Goal: Task Accomplishment & Management: Manage account settings

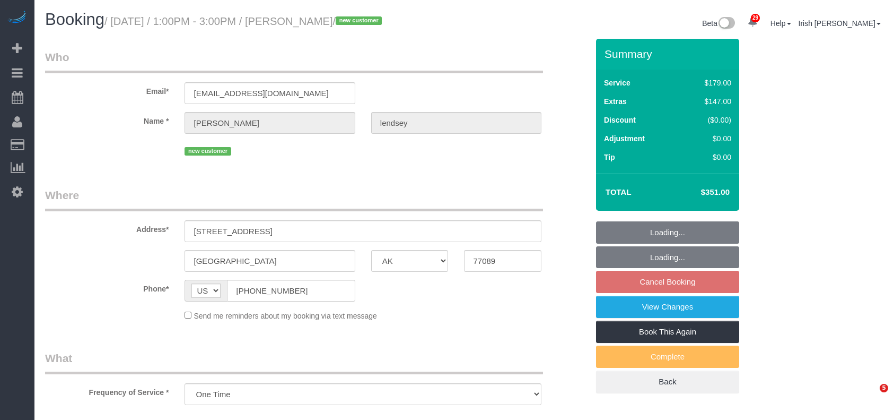
select select "[GEOGRAPHIC_DATA]"
select select "3"
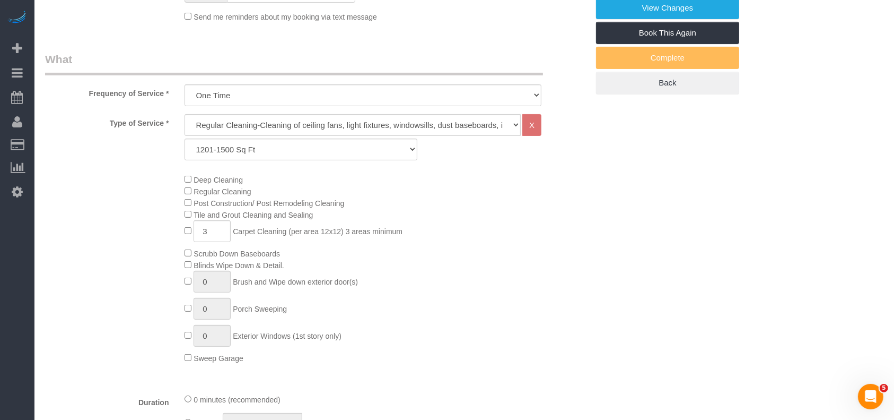
select select "object:8241"
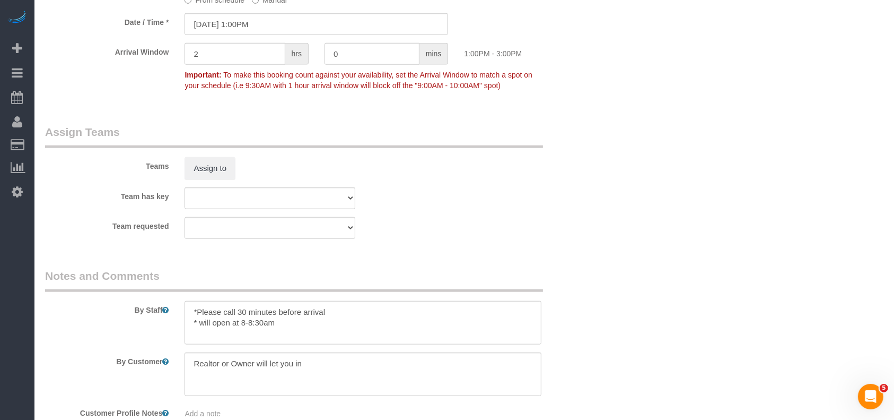
scroll to position [944, 0]
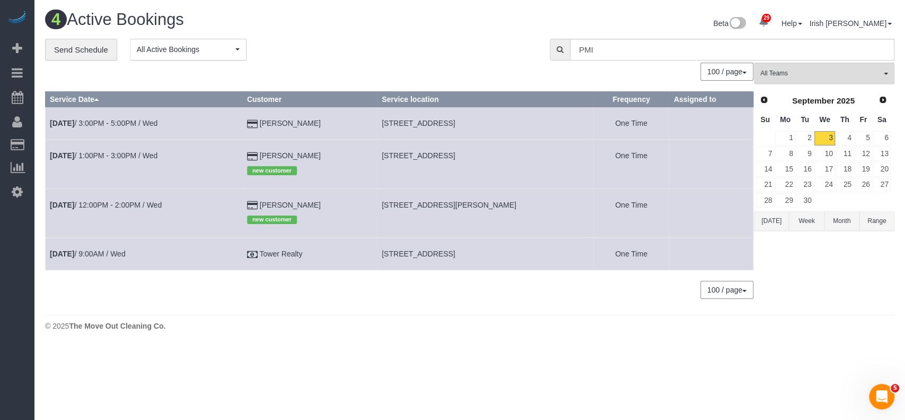
click at [878, 221] on button "Range" at bounding box center [877, 221] width 35 height 20
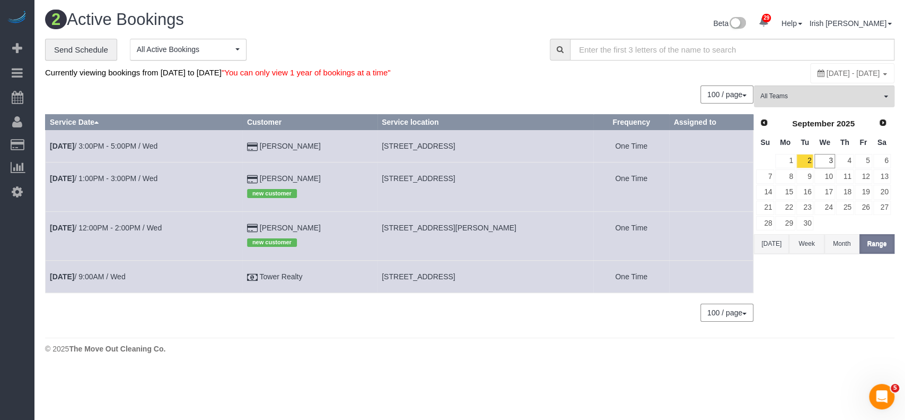
click at [827, 74] on span "[DATE] - [DATE]" at bounding box center [854, 73] width 54 height 8
type input "**********"
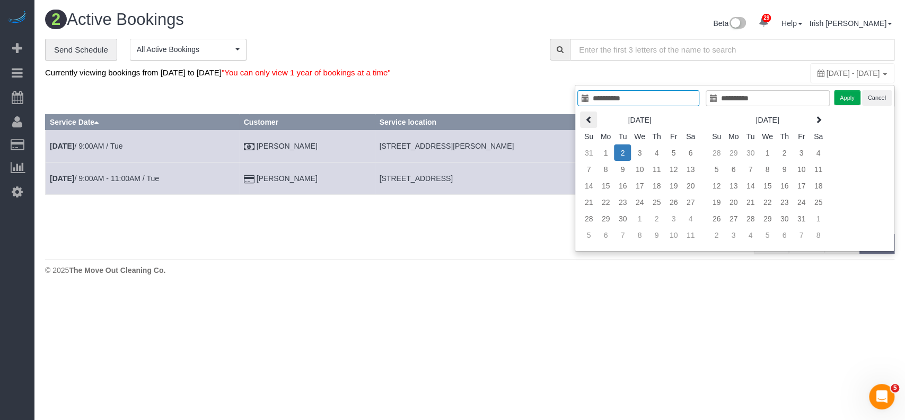
click at [592, 116] on icon at bounding box center [588, 119] width 7 height 7
type input "**********"
click at [586, 165] on td "1" at bounding box center [588, 169] width 17 height 16
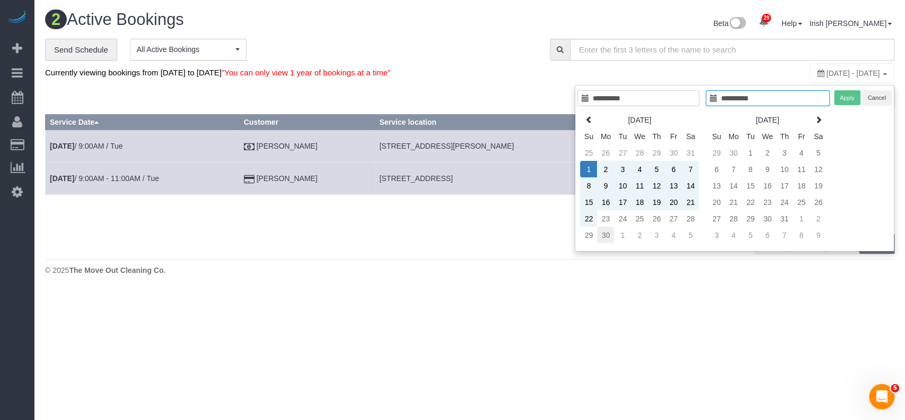
type input "**********"
click at [612, 231] on td "30" at bounding box center [605, 234] width 17 height 16
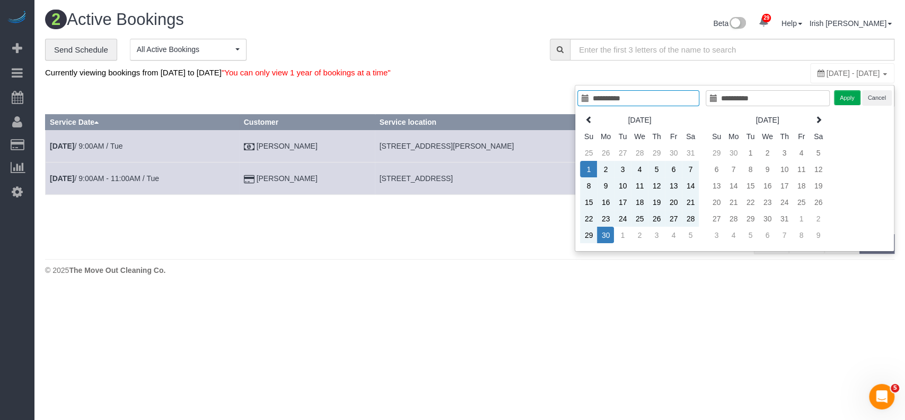
type input "**********"
click at [845, 93] on button "Apply" at bounding box center [847, 97] width 27 height 15
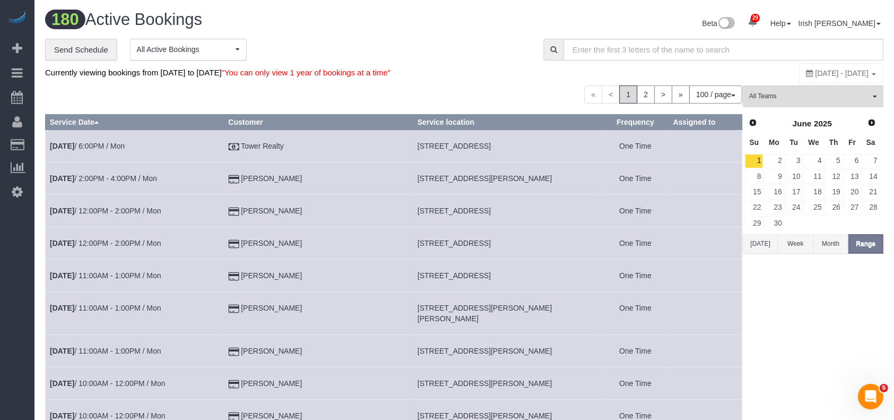
drag, startPoint x: 336, startPoint y: 301, endPoint x: 252, endPoint y: 302, distance: 83.8
click at [252, 302] on td "Andrew Bearden" at bounding box center [318, 313] width 189 height 43
copy link "Andrew Bearden"
click at [320, 338] on td "Amanda Nichols" at bounding box center [318, 351] width 189 height 32
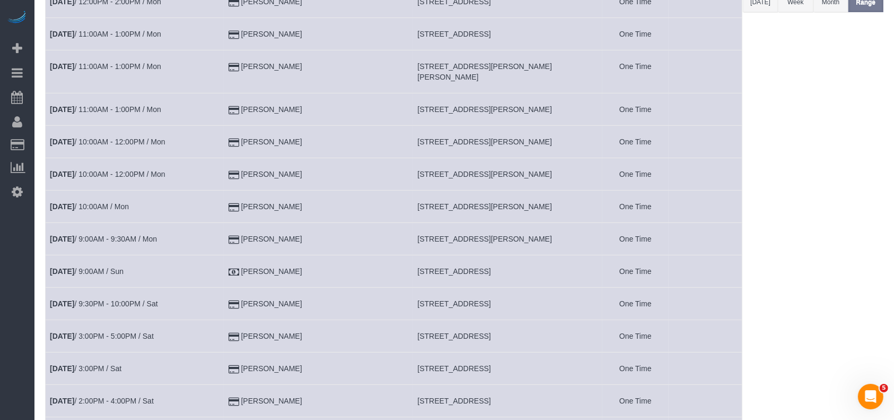
scroll to position [283, 0]
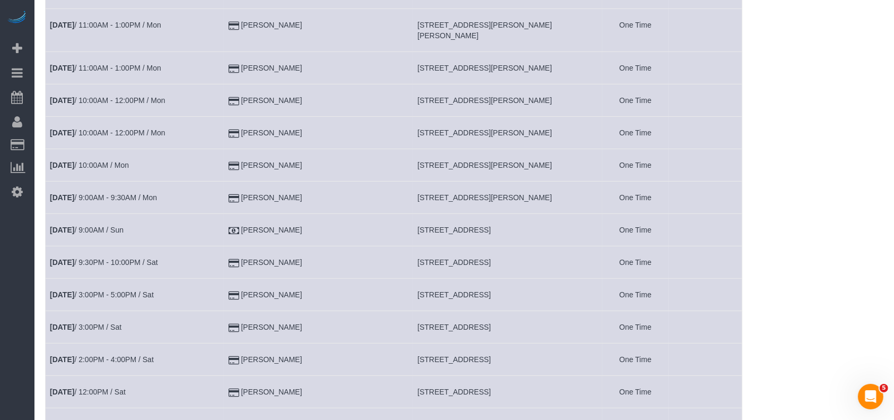
drag, startPoint x: 312, startPoint y: 280, endPoint x: 213, endPoint y: 284, distance: 99.3
click at [213, 284] on tr "Jun 28th / 3:00PM - 5:00PM / Sat Shae Rooke 1123 Rock Canyon Dr, Katy, TX 77450…" at bounding box center [394, 294] width 697 height 32
copy tr "Shae Rooke"
click at [317, 321] on td "Andrea Smith" at bounding box center [318, 327] width 189 height 32
drag, startPoint x: 300, startPoint y: 381, endPoint x: 195, endPoint y: 377, distance: 104.6
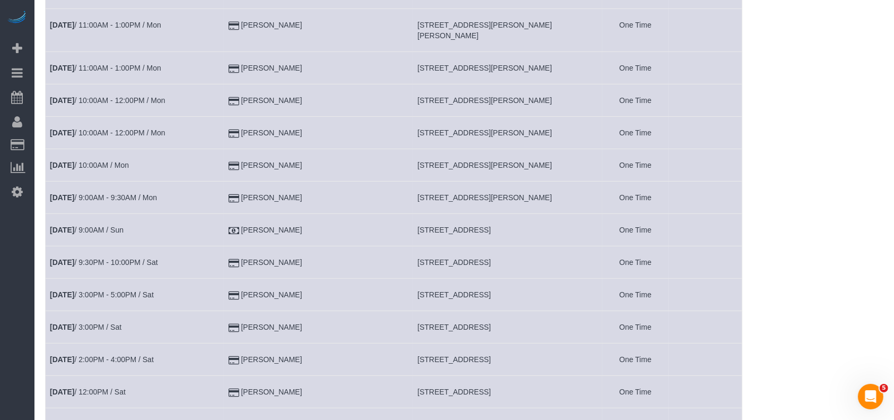
click at [195, 380] on tr "Jun 28th / 12:00PM / Sat Ethan Hong 6602 River Cherwell Ct,, Richmond, TX 77407…" at bounding box center [394, 392] width 697 height 32
copy tr "Ethan Hong"
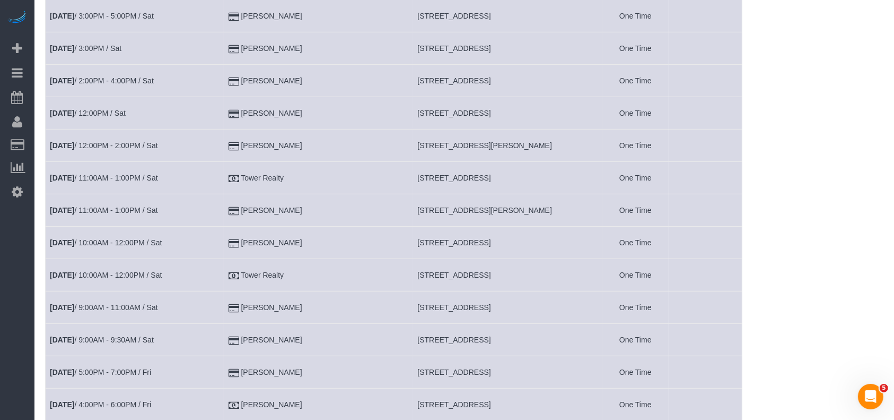
scroll to position [565, 0]
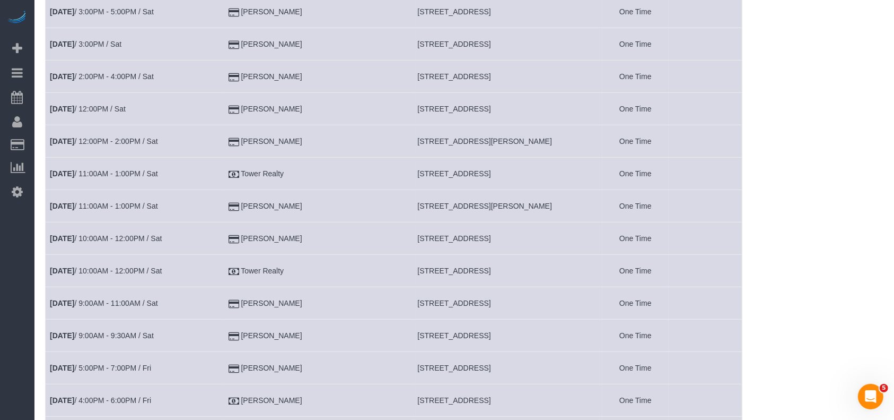
drag, startPoint x: 309, startPoint y: 325, endPoint x: 221, endPoint y: 333, distance: 89.0
click at [221, 333] on tr "Jun 28th / 9:00AM - 9:30AM / Sat Allison Rivera 39 Blush Hill Dr, Conroe, TX 77…" at bounding box center [394, 335] width 697 height 32
copy tr "Allison Rivera"
drag, startPoint x: 306, startPoint y: 355, endPoint x: 256, endPoint y: 355, distance: 49.9
click at [256, 355] on td "Cierra Young" at bounding box center [318, 368] width 189 height 32
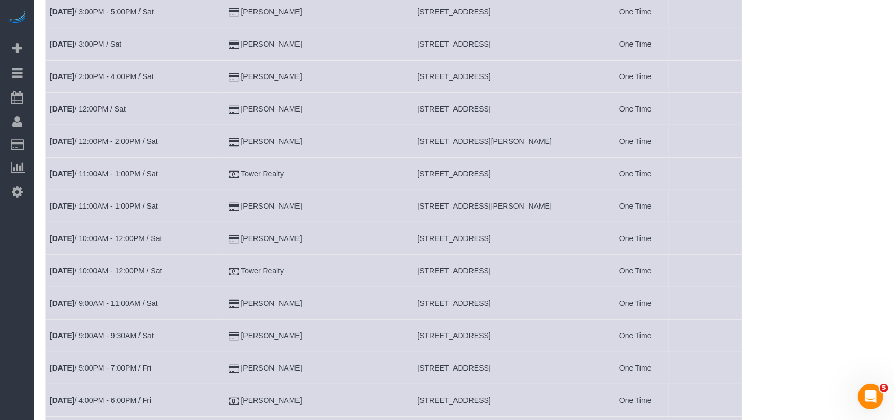
click at [8, 315] on div "29 Beta Your Notifications You have 0 alerts × You have 1 to charge for 08/30/2…" at bounding box center [17, 210] width 34 height 420
drag, startPoint x: 306, startPoint y: 356, endPoint x: 233, endPoint y: 355, distance: 72.7
click at [232, 356] on tr "Jun 27th / 5:00PM - 7:00PM / Fri Cierra Young 14906 Mossycup Spur Way, Cypress,…" at bounding box center [394, 368] width 697 height 32
copy tr "Cierra Young"
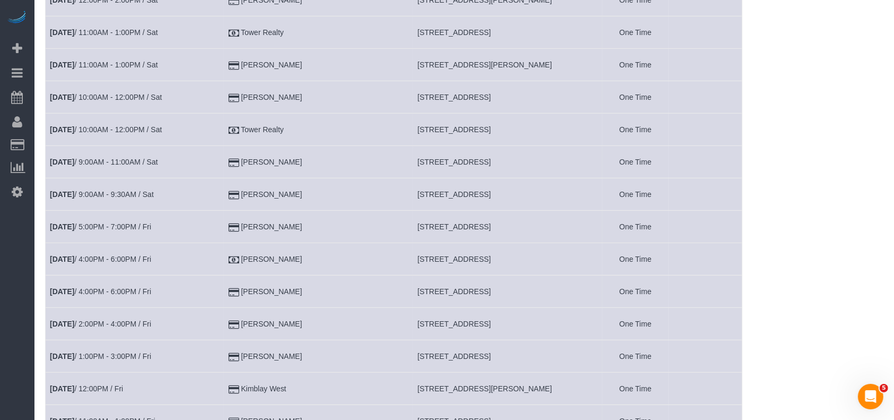
scroll to position [707, 0]
drag, startPoint x: 335, startPoint y: 384, endPoint x: 242, endPoint y: 379, distance: 92.9
click at [242, 379] on td "Kimblay West" at bounding box center [318, 388] width 189 height 32
copy td "Kimblay West"
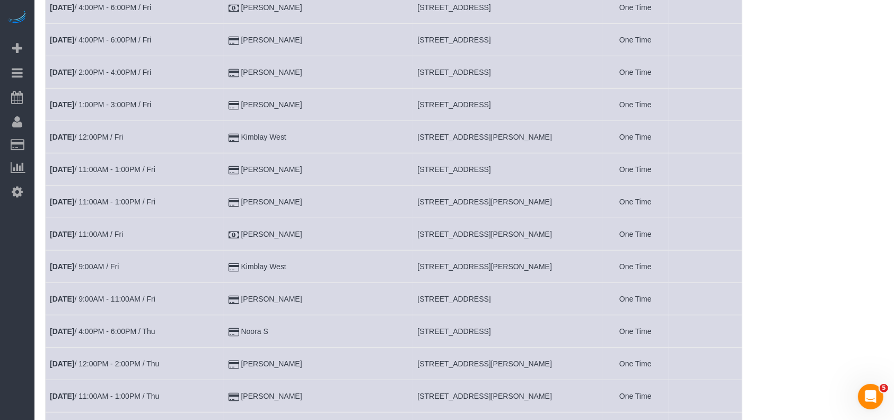
scroll to position [990, 0]
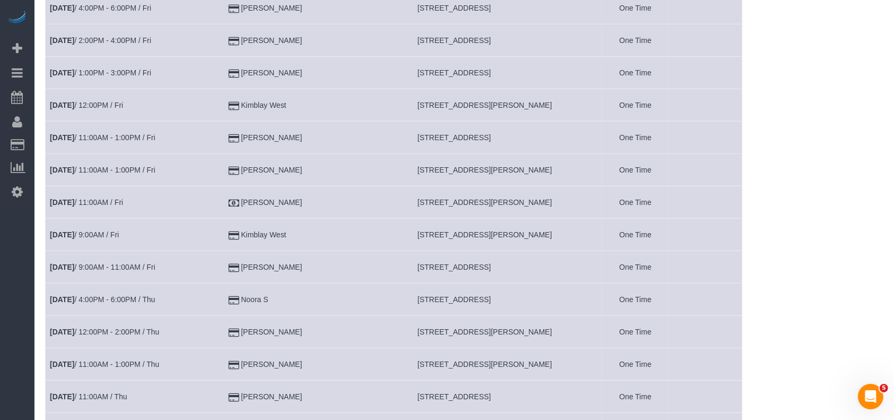
drag, startPoint x: 307, startPoint y: 123, endPoint x: 232, endPoint y: 130, distance: 74.6
click at [232, 130] on tr "Jun 27th / 11:00AM - 1:00PM / Fri Ron Sowell 119 Coastal Ln, San Antonio, TX 78…" at bounding box center [394, 137] width 697 height 32
copy tr "Ron Sowell"
drag, startPoint x: 261, startPoint y: 294, endPoint x: 248, endPoint y: 296, distance: 12.9
click at [248, 296] on td "Noora S" at bounding box center [318, 299] width 189 height 32
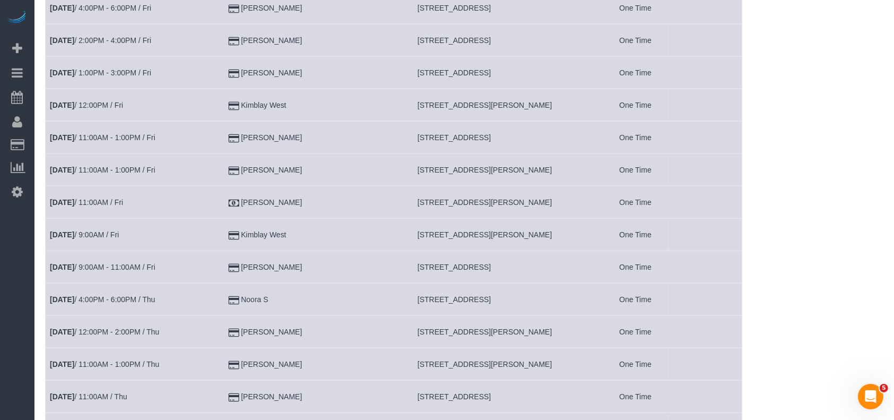
copy td "Noora S"
drag, startPoint x: 312, startPoint y: 324, endPoint x: 252, endPoint y: 307, distance: 61.6
click at [242, 319] on td "Brian Wu" at bounding box center [318, 332] width 189 height 32
copy td "Brian Wu"
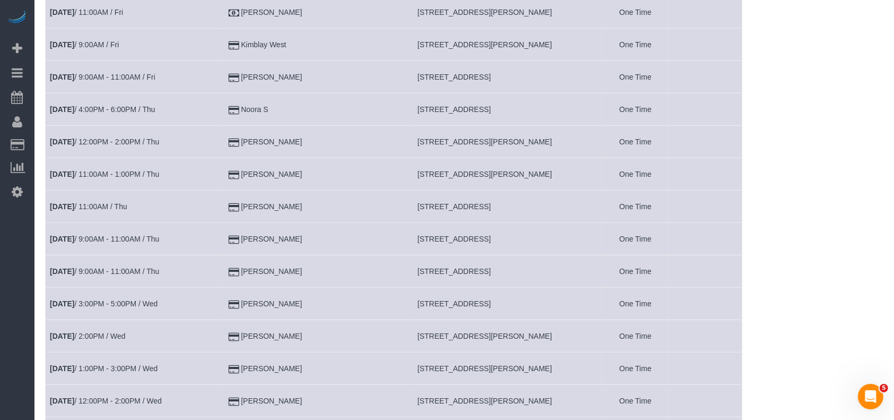
scroll to position [1202, 0]
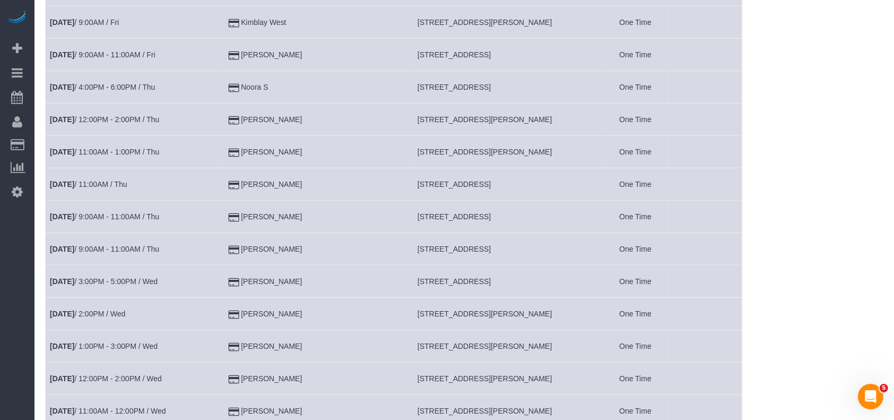
drag, startPoint x: 268, startPoint y: 339, endPoint x: 219, endPoint y: 338, distance: 48.8
click at [219, 338] on tr "Jun 25th / 1:00PM - 3:00PM / Wed Max Hsieh 2520 Sabine Cir, Royse City, TX 7518…" at bounding box center [394, 346] width 697 height 32
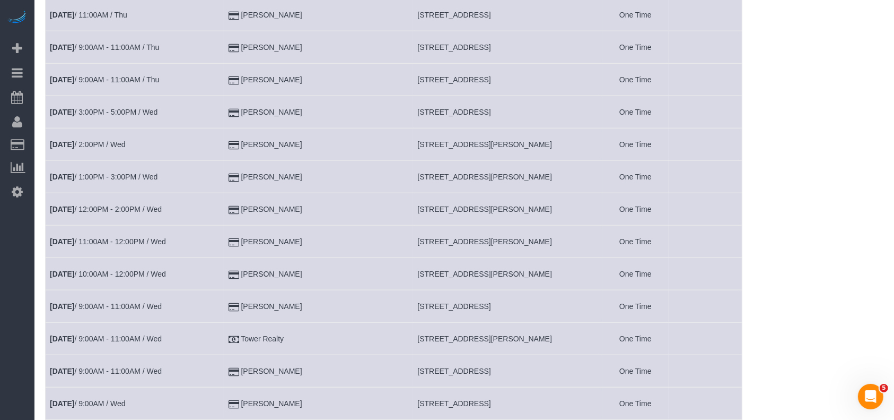
scroll to position [1414, 0]
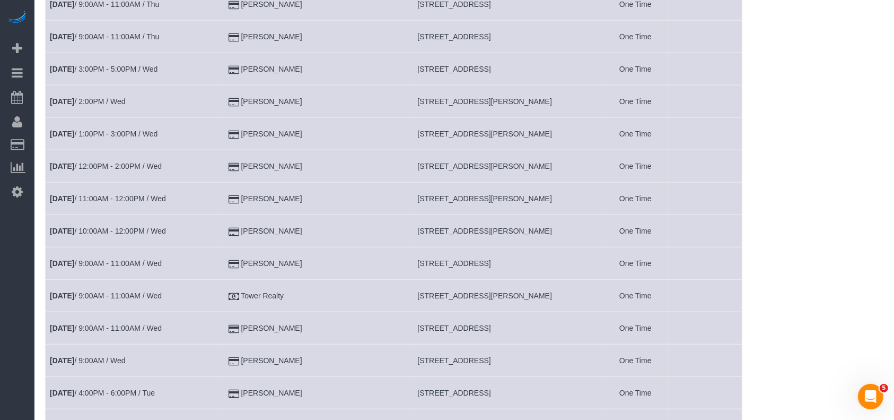
drag, startPoint x: 301, startPoint y: 155, endPoint x: 225, endPoint y: 153, distance: 76.4
click at [225, 153] on tr "Jun 25th / 12:00PM - 2:00PM / Wed Mary McLean 4000 Rawlins St, 101, Dallas, TX …" at bounding box center [394, 166] width 697 height 32
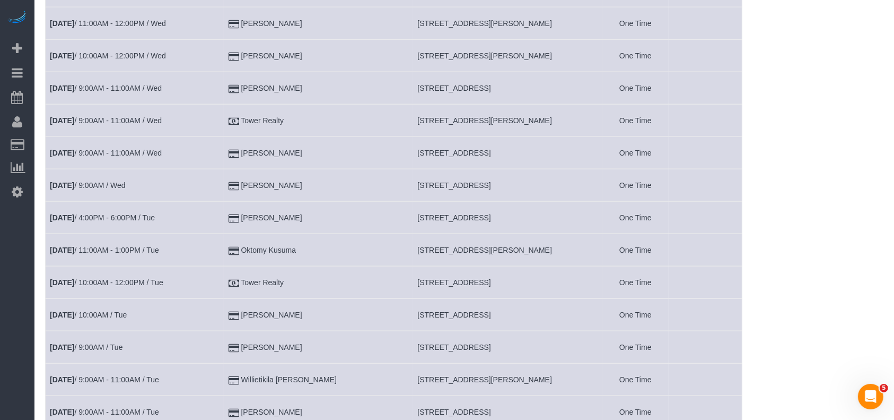
scroll to position [1626, 0]
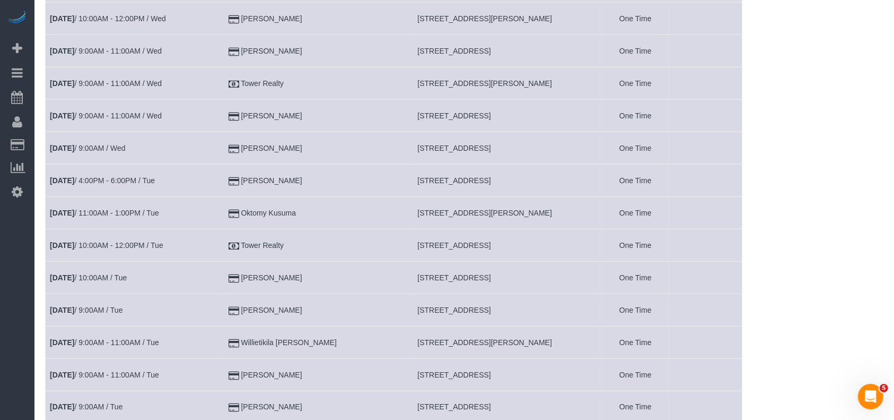
drag, startPoint x: 322, startPoint y: 301, endPoint x: 225, endPoint y: 289, distance: 97.9
click at [225, 294] on tr "Jun 24th / 9:00AM / Tue Andrew Malveaux II 2203 Dorrington St #108, Houston, TX…" at bounding box center [394, 310] width 697 height 32
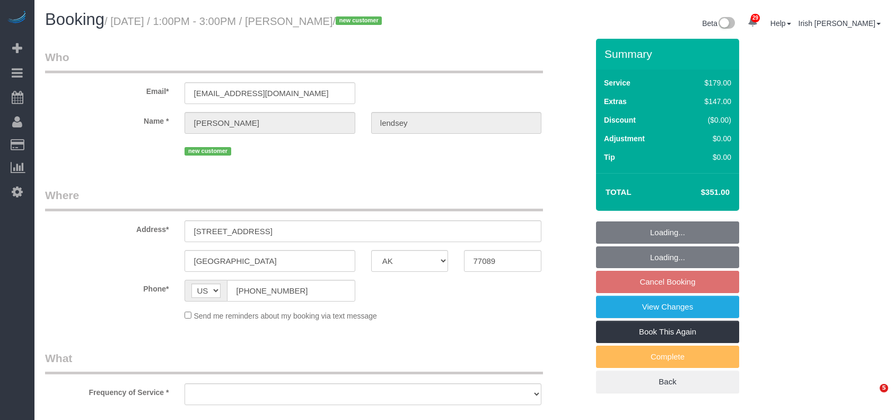
select select "[GEOGRAPHIC_DATA]"
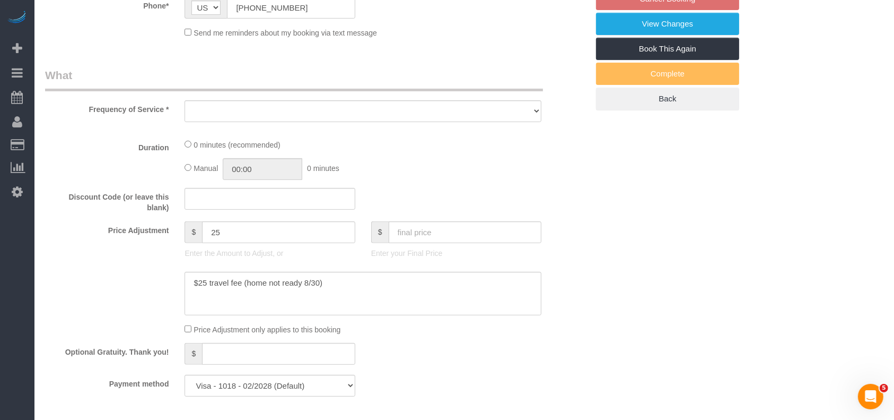
select select "object:27334"
select select "3"
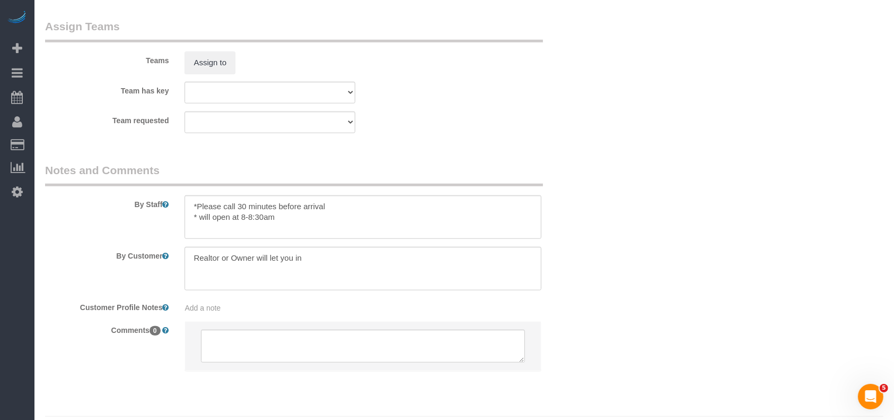
scroll to position [1156, 0]
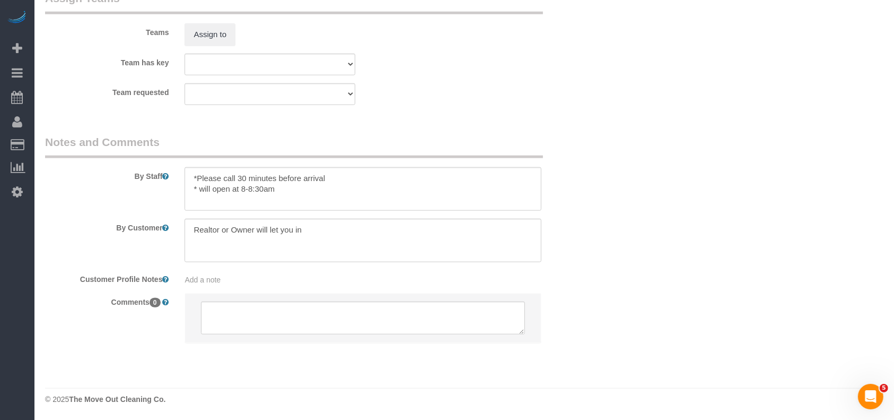
click at [77, 318] on div "Comments 0" at bounding box center [316, 323] width 559 height 60
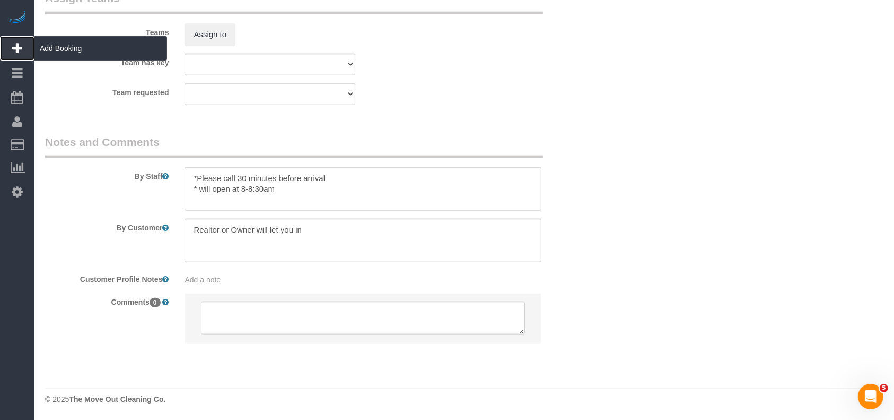
click at [73, 48] on span "Add Booking" at bounding box center [100, 48] width 133 height 24
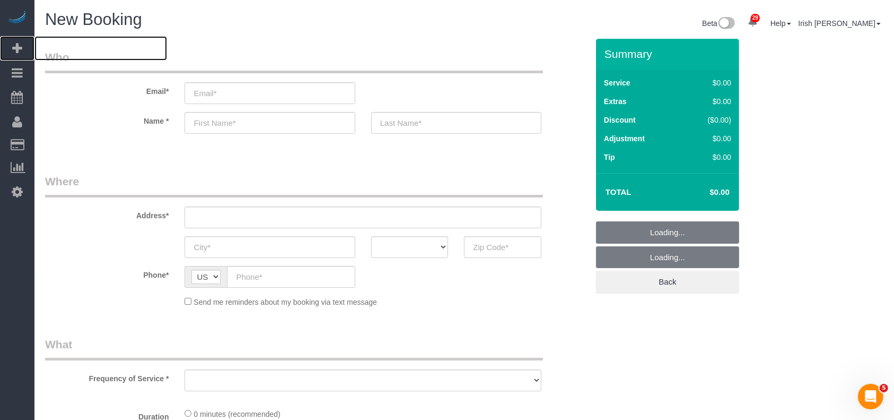
select select "object:27604"
select select "3"
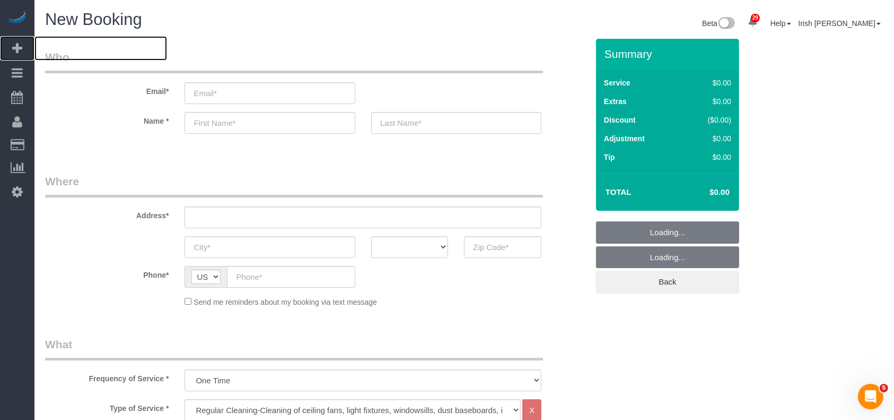
select select "object:27663"
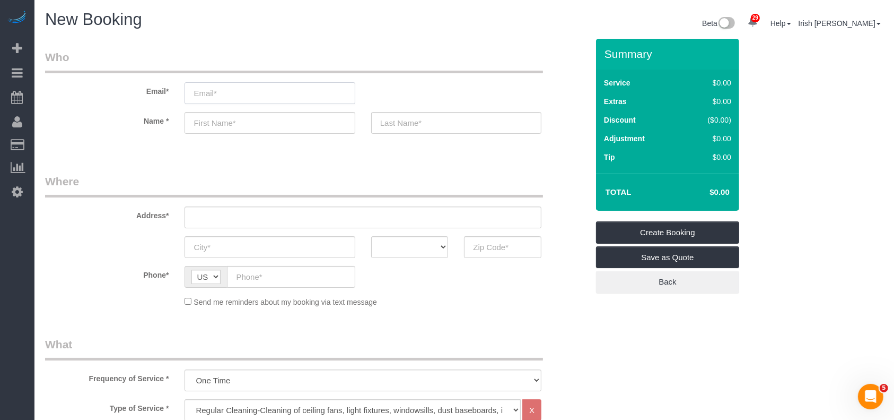
click at [227, 93] on input "email" at bounding box center [270, 93] width 170 height 22
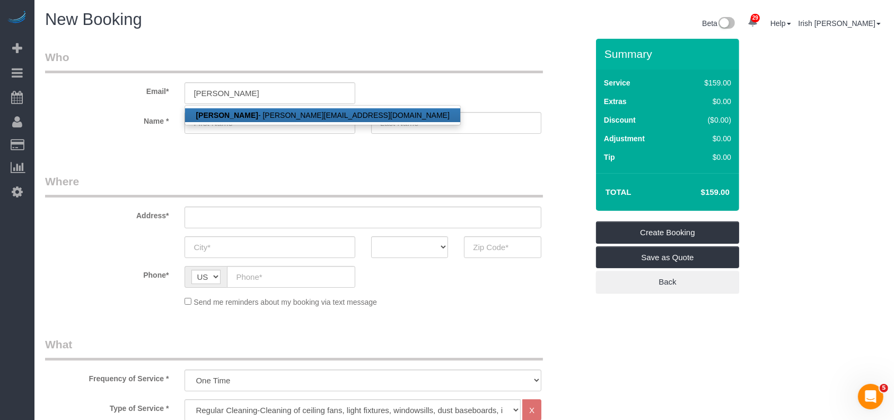
click at [255, 117] on link "[PERSON_NAME] - [PERSON_NAME][EMAIL_ADDRESS][DOMAIN_NAME]" at bounding box center [322, 115] width 275 height 14
type input "[PERSON_NAME][EMAIL_ADDRESS][DOMAIN_NAME]"
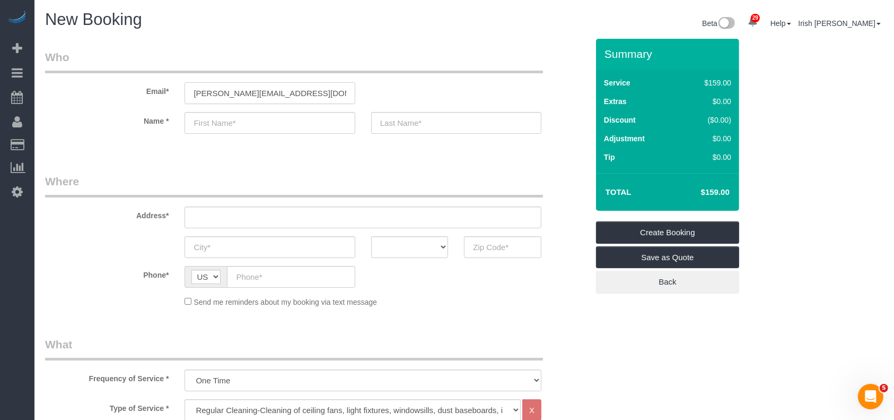
type input "[PERSON_NAME]"
type input "[PHONE_NUMBER]"
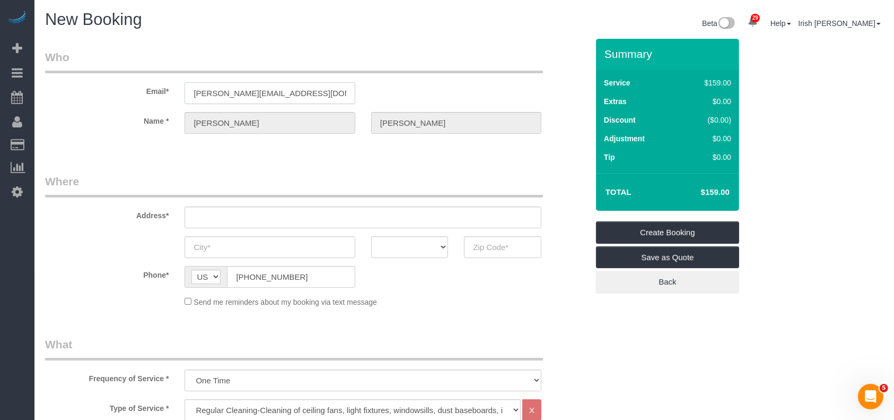
type input "[STREET_ADDRESS][PERSON_NAME]"
type input "LEAGUE CITY"
select select "[GEOGRAPHIC_DATA]"
type input "77573"
select select "string:fspay-ae9463b0-e6f0-4c18-919b-24382207aeee"
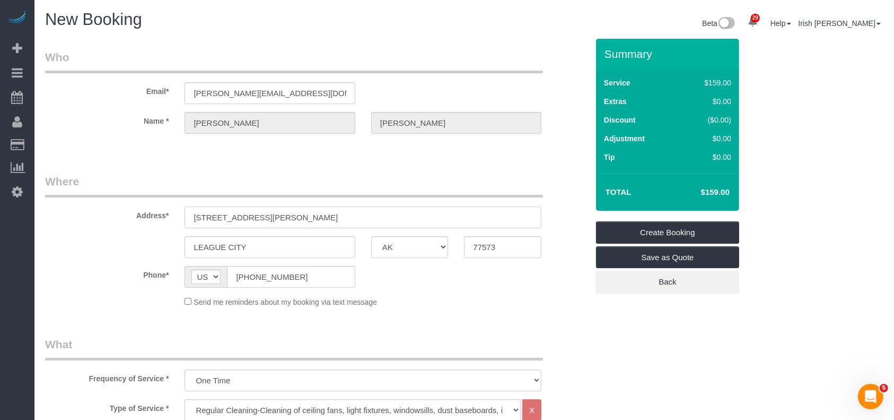
drag, startPoint x: 317, startPoint y: 219, endPoint x: 104, endPoint y: 214, distance: 213.3
click at [104, 214] on div "Address* [STREET_ADDRESS][PERSON_NAME]" at bounding box center [316, 200] width 559 height 55
paste input "[STREET_ADDRESS]"
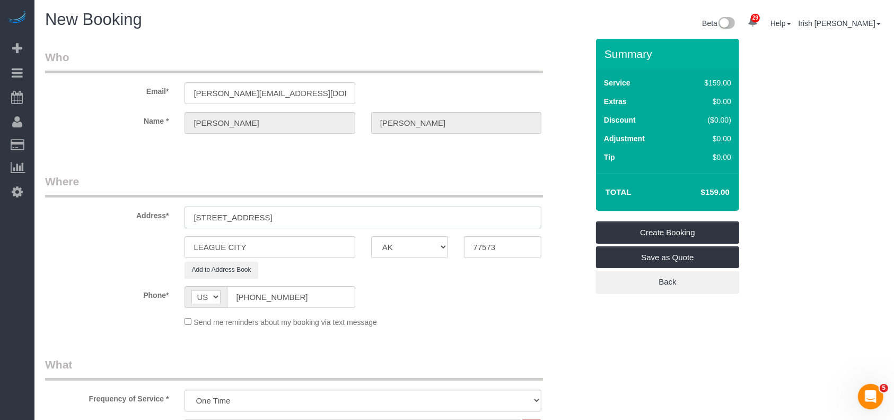
click at [276, 217] on input "[STREET_ADDRESS]" at bounding box center [363, 217] width 357 height 22
type input "[STREET_ADDRESS]"
drag, startPoint x: 254, startPoint y: 255, endPoint x: 97, endPoint y: 257, distance: 157.6
click at [94, 257] on sui-booking-address "Address* [STREET_ADDRESS] [GEOGRAPHIC_DATA] AK AL AR AZ CA CO CT DC DE [GEOGRAP…" at bounding box center [316, 225] width 543 height 104
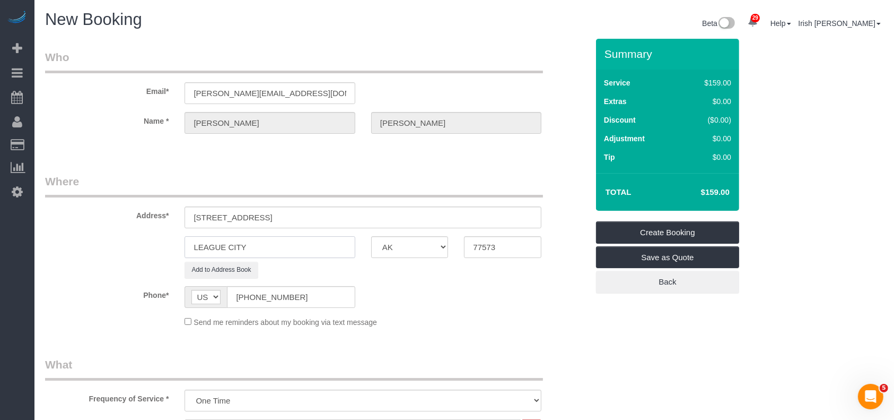
paste input "Baytown"
type input "Baytown"
click at [312, 214] on input "[STREET_ADDRESS]" at bounding box center [363, 217] width 357 height 22
click at [325, 216] on input "[STREET_ADDRESS]" at bounding box center [363, 217] width 357 height 22
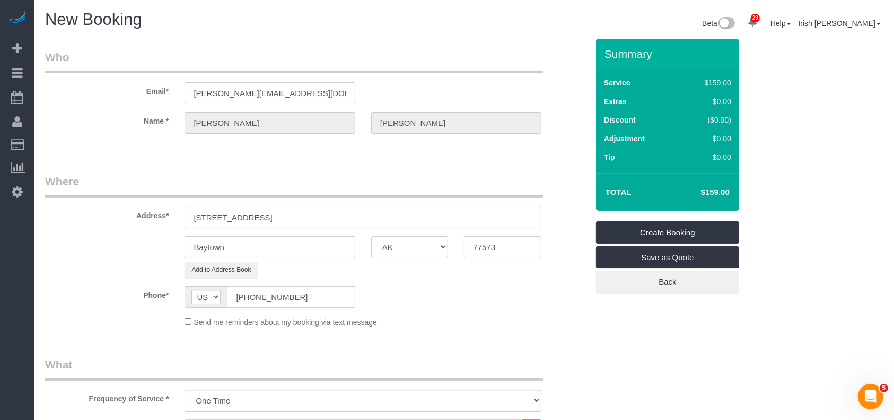
click at [325, 216] on input "[STREET_ADDRESS]" at bounding box center [363, 217] width 357 height 22
drag, startPoint x: 463, startPoint y: 244, endPoint x: 367, endPoint y: 233, distance: 97.2
click at [387, 238] on div "Baytown AK AL AR AZ CA CO CT DC DE [GEOGRAPHIC_DATA] [GEOGRAPHIC_DATA] HI IA ID…" at bounding box center [316, 247] width 559 height 22
paste input "21"
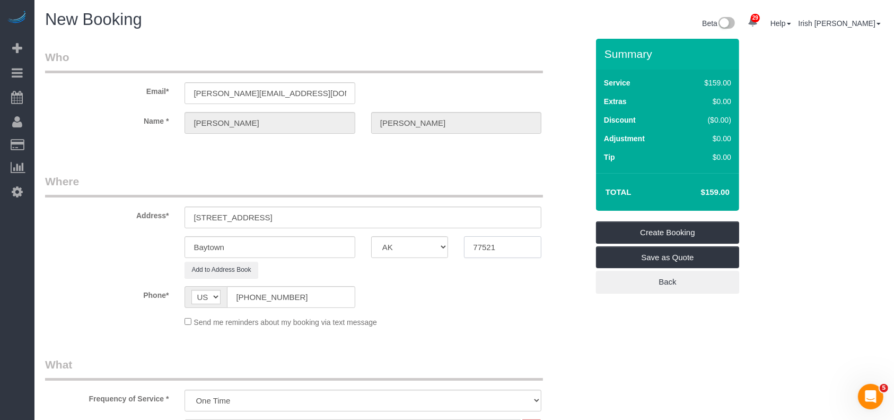
type input "77521"
drag, startPoint x: 364, startPoint y: 217, endPoint x: 265, endPoint y: 210, distance: 99.5
click at [265, 210] on input "[STREET_ADDRESS]" at bounding box center [363, 217] width 357 height 22
type input "[STREET_ADDRESS],"
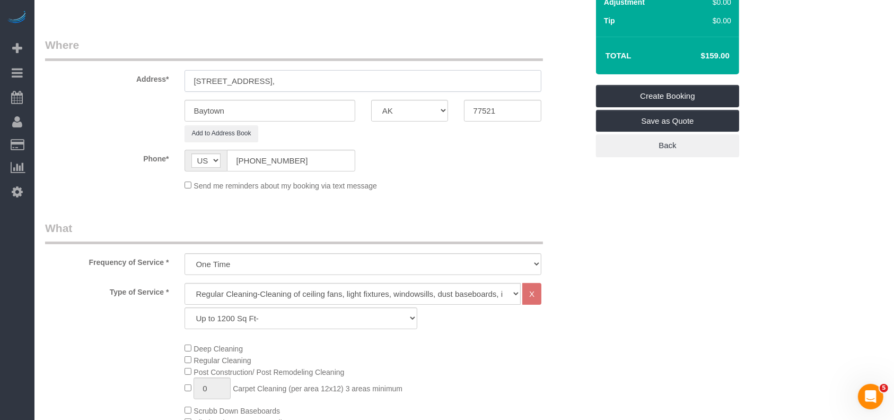
scroll to position [283, 0]
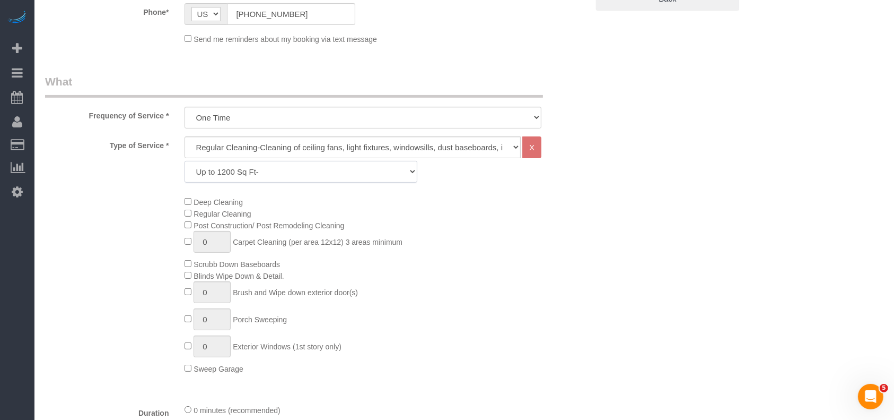
drag, startPoint x: 343, startPoint y: 165, endPoint x: 311, endPoint y: 180, distance: 34.9
click at [343, 165] on select "Up to 1200 Sq Ft- [DATE]-[DATE] Sq Ft [DATE]-[DATE] Sq Ft [DATE]-[DATE] Sq Ft […" at bounding box center [301, 172] width 232 height 22
select select "62"
click at [185, 161] on select "Up to 1200 Sq Ft- [DATE]-[DATE] Sq Ft [DATE]-[DATE] Sq Ft [DATE]-[DATE] Sq Ft […" at bounding box center [301, 172] width 232 height 22
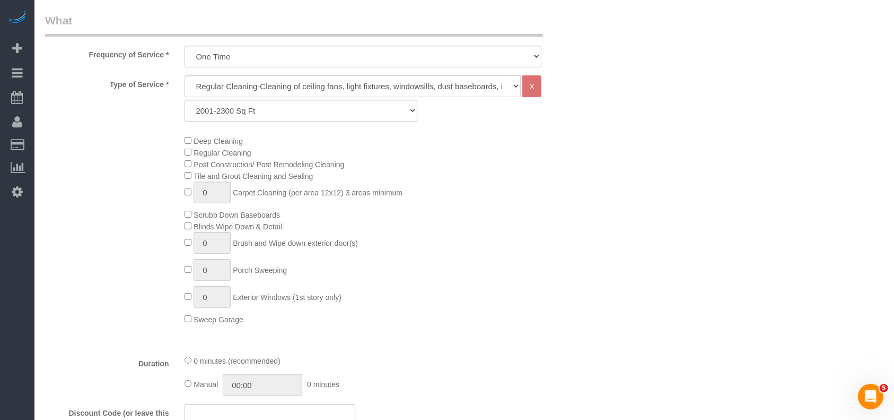
scroll to position [495, 0]
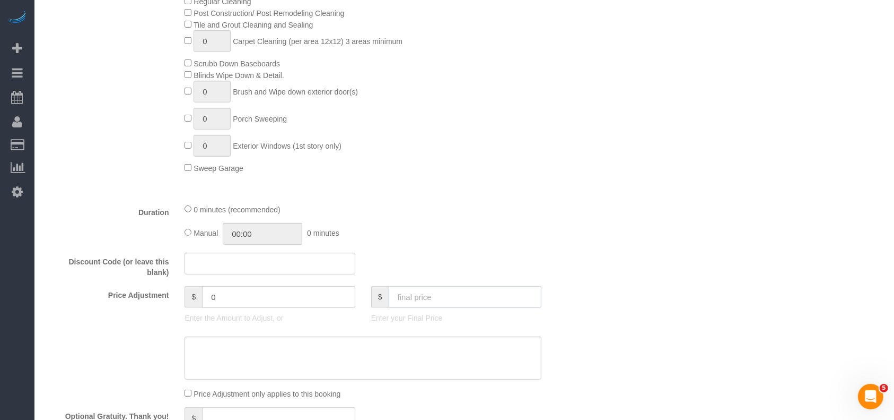
click at [467, 304] on input "text" at bounding box center [465, 297] width 153 height 22
type input "383"
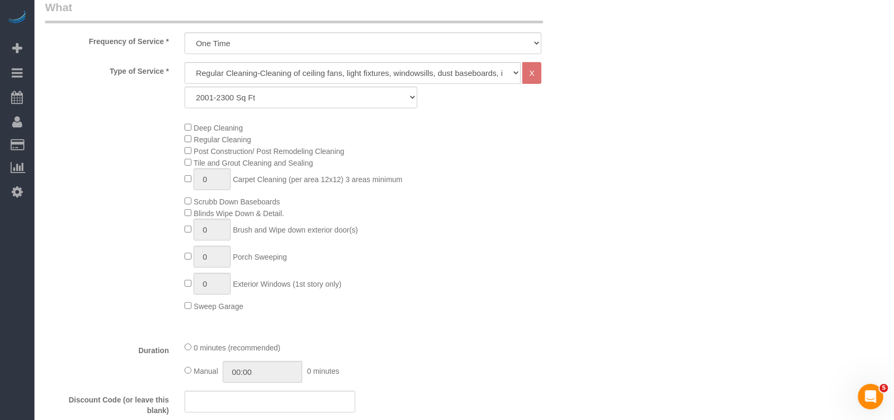
scroll to position [353, 0]
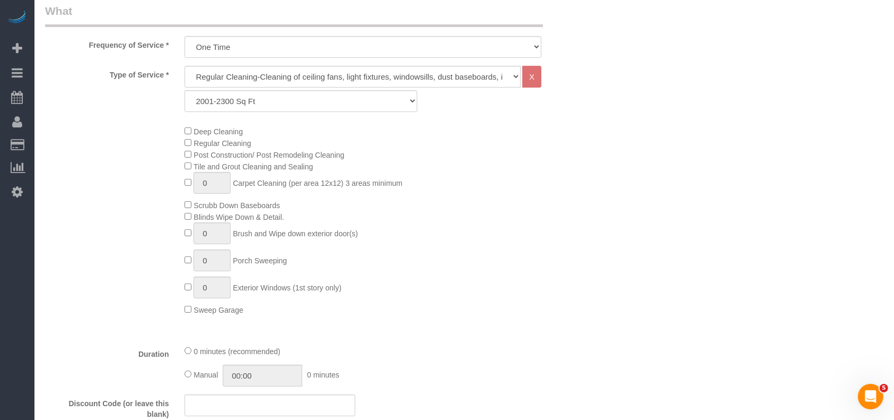
type input "144"
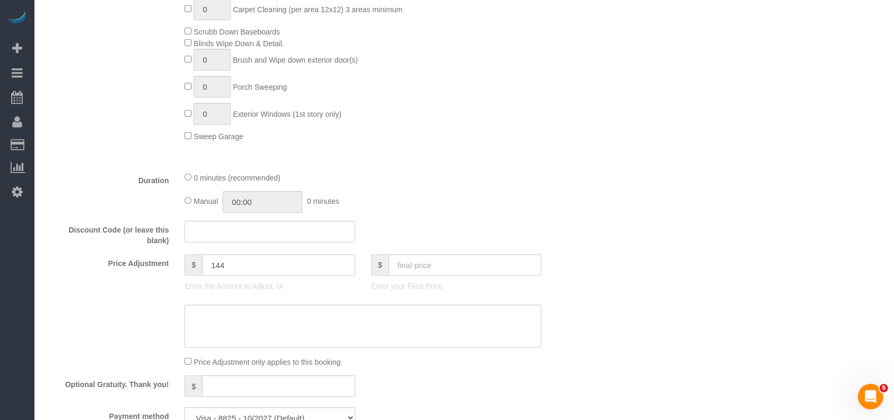
scroll to position [636, 0]
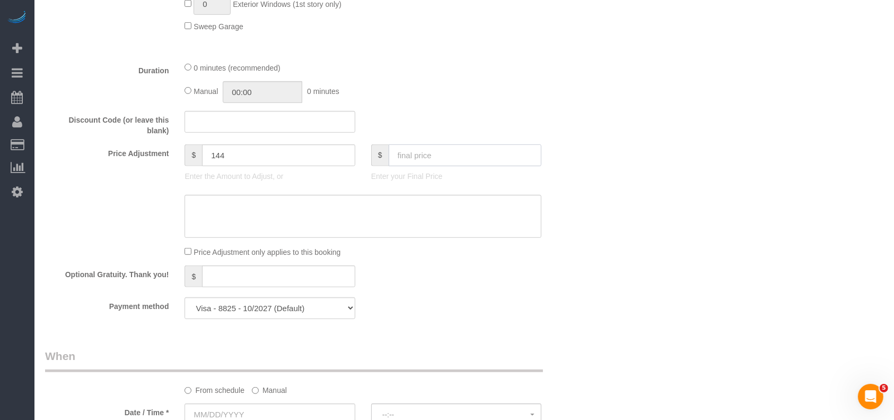
click at [422, 159] on input "text" at bounding box center [465, 155] width 153 height 22
type input "383"
click at [402, 220] on textarea at bounding box center [363, 216] width 357 height 43
type textarea "$"
type input "49"
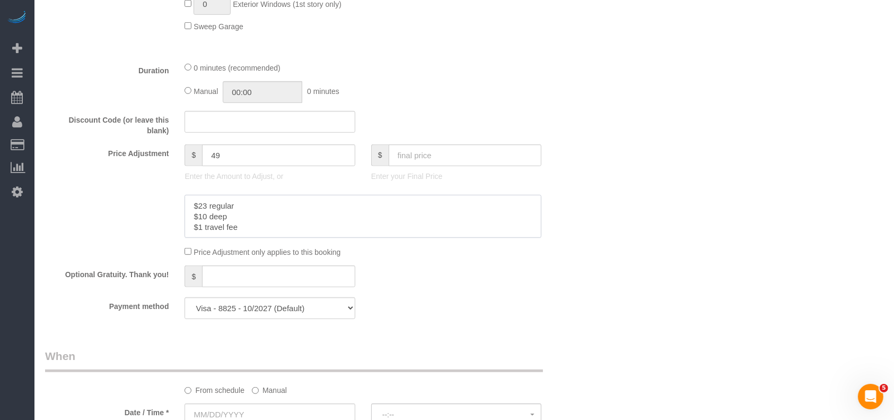
click at [200, 228] on textarea at bounding box center [363, 216] width 357 height 43
paste textarea "5"
click at [206, 219] on textarea at bounding box center [363, 216] width 357 height 43
paste textarea "5"
drag, startPoint x: 202, startPoint y: 207, endPoint x: 215, endPoint y: 214, distance: 14.7
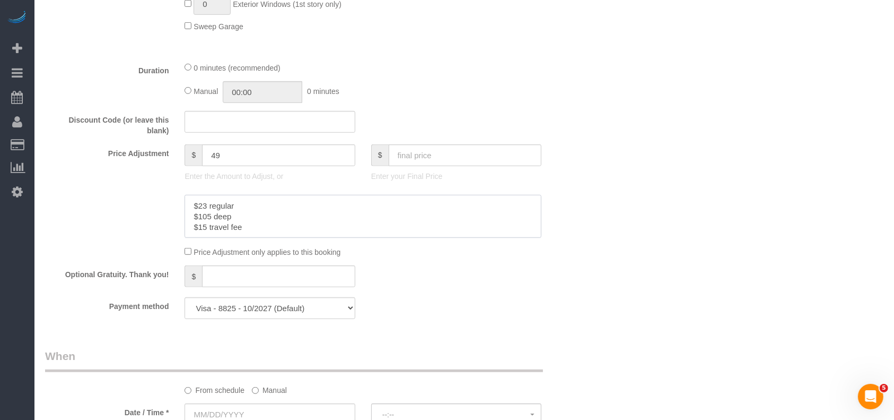
click at [203, 207] on textarea at bounding box center [363, 216] width 357 height 43
paste textarea "6"
drag, startPoint x: 263, startPoint y: 230, endPoint x: 152, endPoint y: 198, distance: 114.7
click at [152, 197] on div at bounding box center [316, 216] width 559 height 43
type textarea "$263 regular $105 deep $15 travel fee"
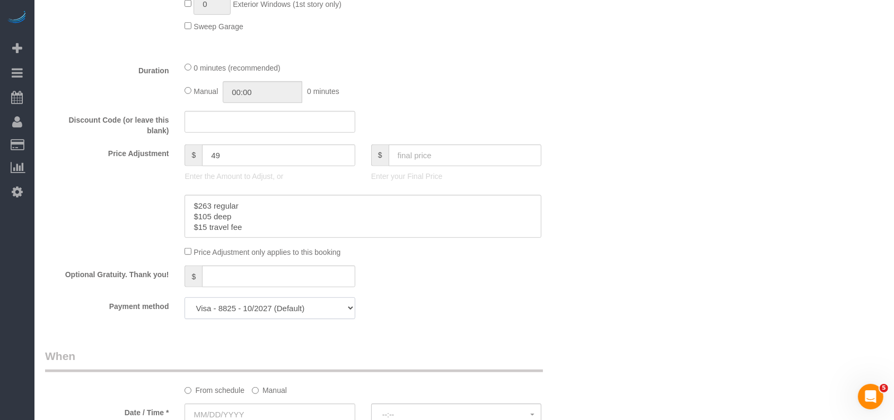
drag, startPoint x: 316, startPoint y: 310, endPoint x: 308, endPoint y: 314, distance: 8.3
click at [316, 312] on select "Visa - 8825 - 10/2027 Visa - 8825 - 10/2027 (Default) Add Credit Card ─────────…" at bounding box center [270, 308] width 170 height 22
select select "string:check"
click at [185, 300] on select "Visa - 8825 - 10/2027 Visa - 8825 - 10/2027 (Default) Add Credit Card ─────────…" at bounding box center [270, 308] width 170 height 22
click at [265, 388] on label "Manual" at bounding box center [269, 388] width 35 height 14
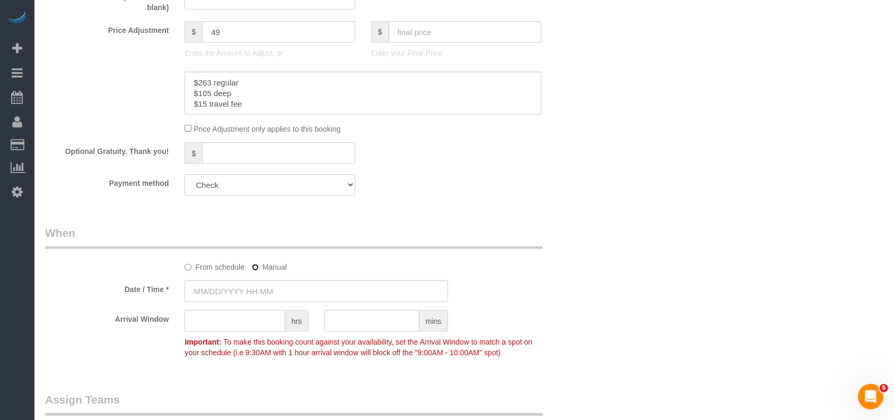
scroll to position [849, 0]
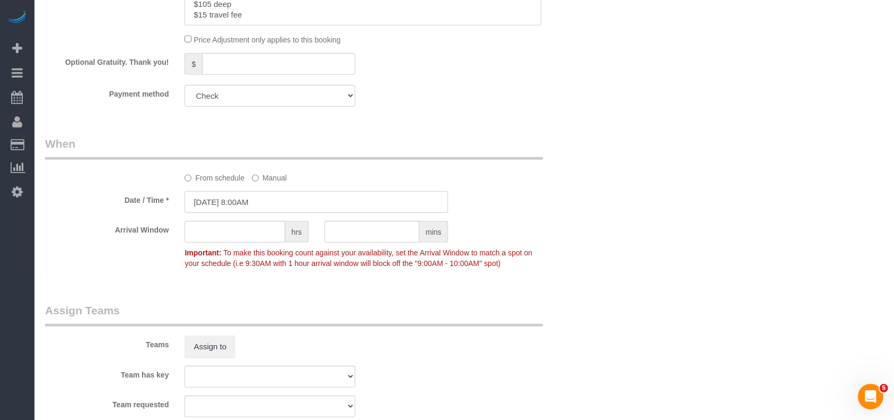
drag, startPoint x: 252, startPoint y: 207, endPoint x: 256, endPoint y: 198, distance: 9.1
click at [254, 207] on input "[DATE] 8:00AM" at bounding box center [317, 202] width 264 height 22
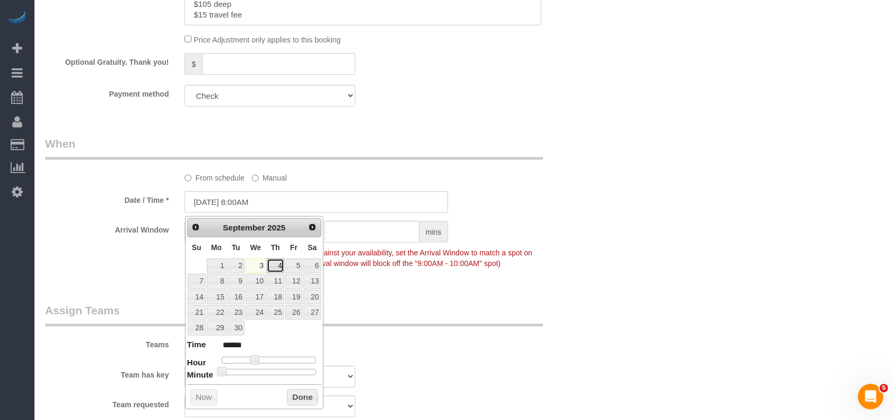
click at [279, 261] on link "4" at bounding box center [276, 265] width 18 height 14
type input "[DATE] 8:00AM"
click at [296, 399] on button "Done" at bounding box center [302, 397] width 31 height 17
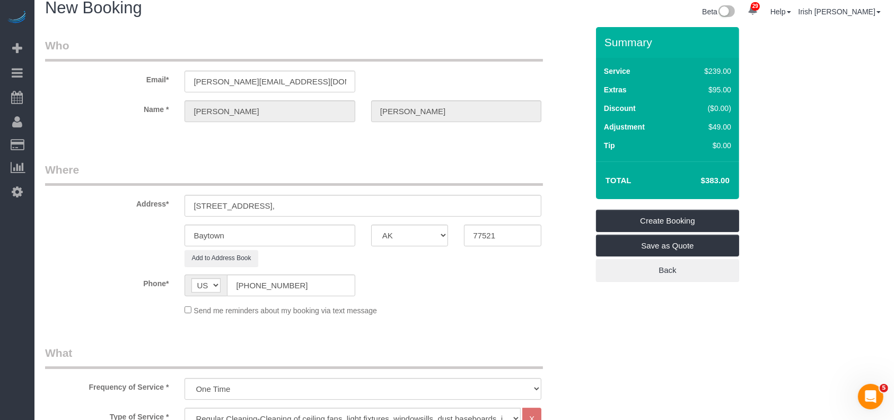
scroll to position [0, 0]
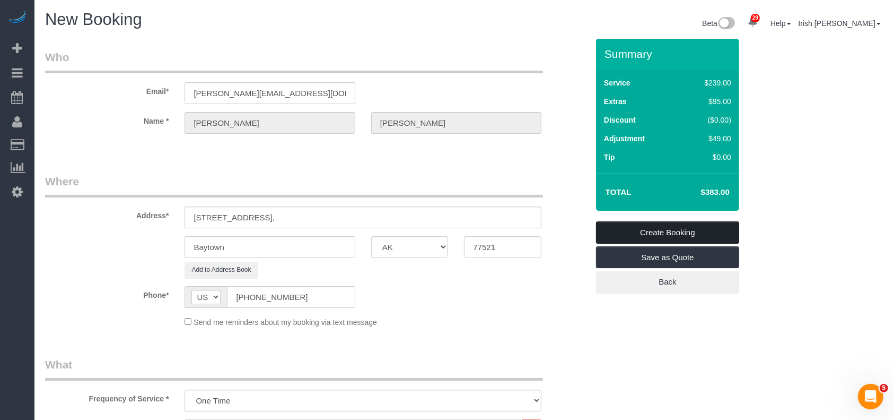
click at [680, 231] on link "Create Booking" at bounding box center [667, 232] width 143 height 22
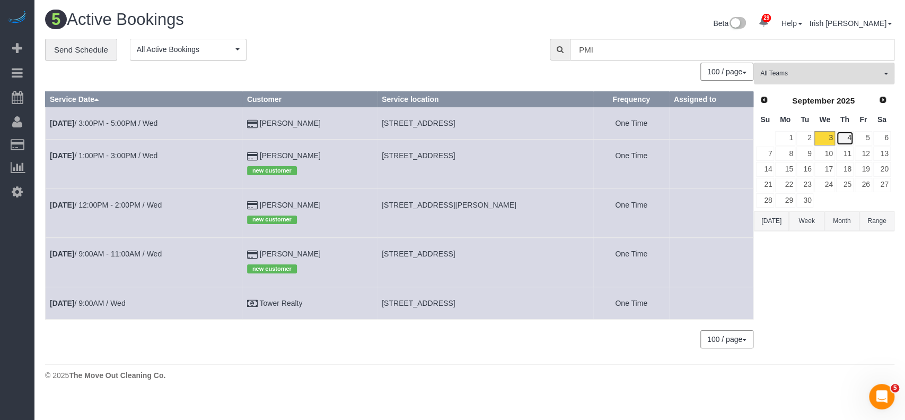
click at [844, 138] on link "4" at bounding box center [845, 138] width 18 height 14
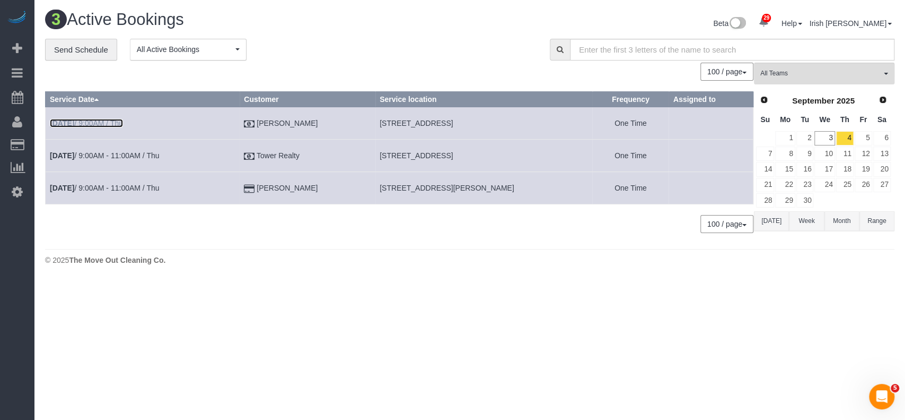
click at [92, 124] on link "[DATE] 9:00AM / Thu" at bounding box center [86, 123] width 73 height 8
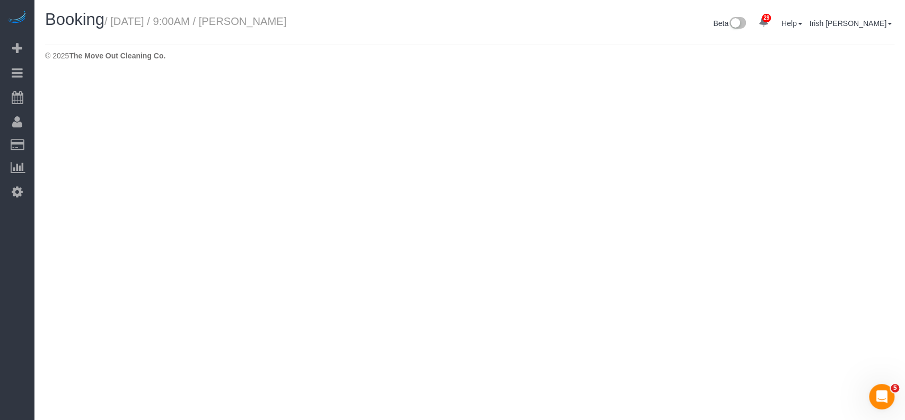
select select "[GEOGRAPHIC_DATA]"
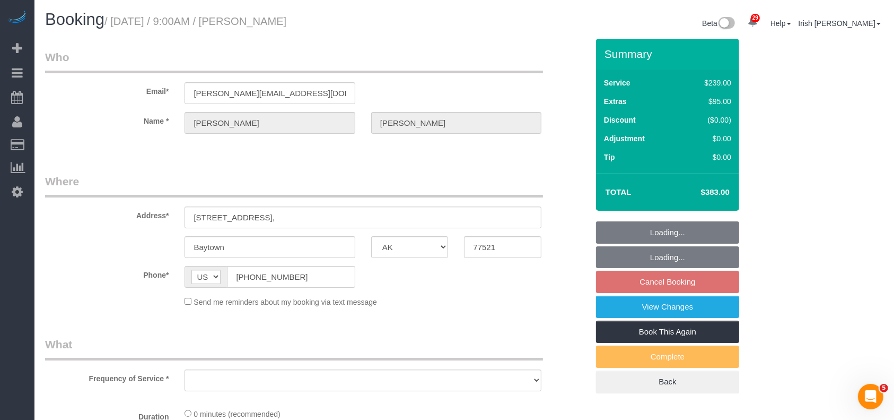
select select "3"
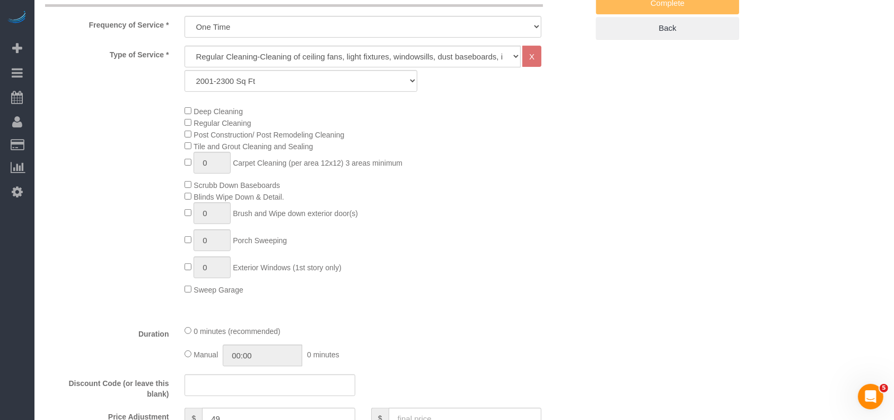
select select "object:28317"
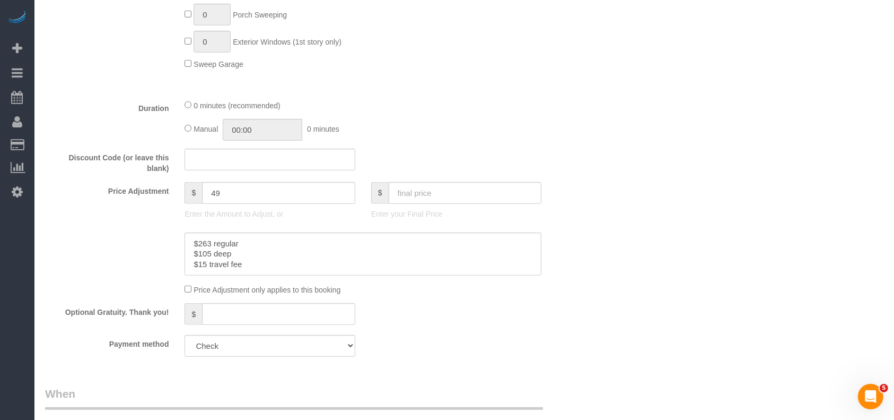
scroll to position [636, 0]
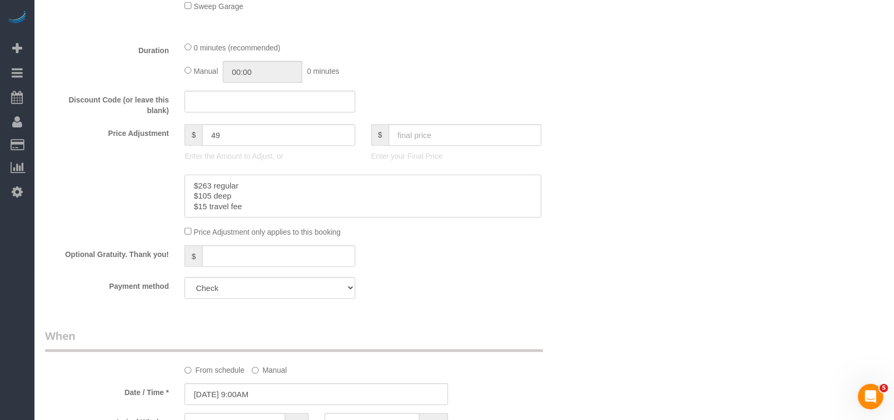
click at [250, 195] on textarea at bounding box center [363, 196] width 357 height 43
click at [301, 189] on textarea at bounding box center [363, 196] width 357 height 43
type textarea "$263 regular cleaning $105 deep cleaning $15 travel fee"
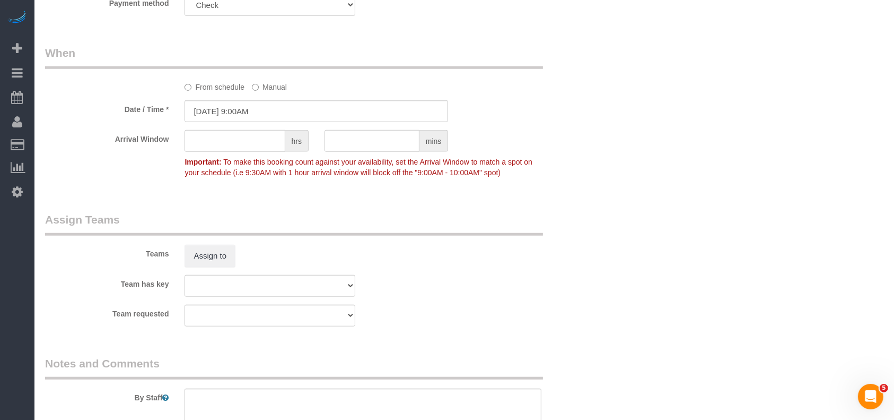
scroll to position [1141, 0]
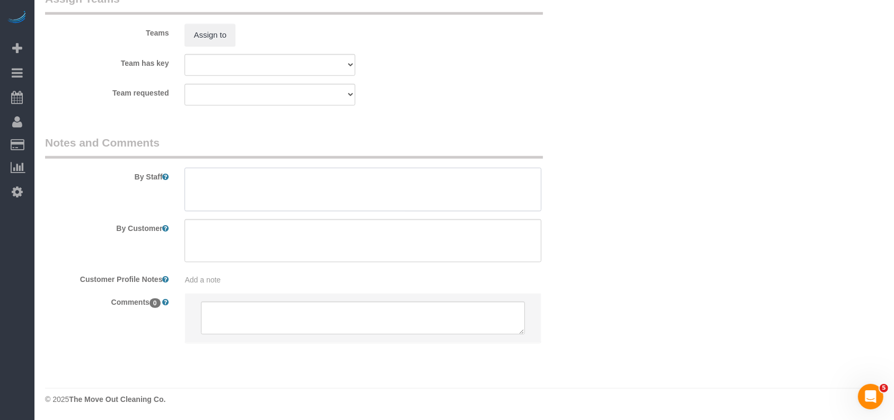
click at [238, 203] on textarea at bounding box center [363, 189] width 357 height 43
paste textarea "The lockbox code is 7343."
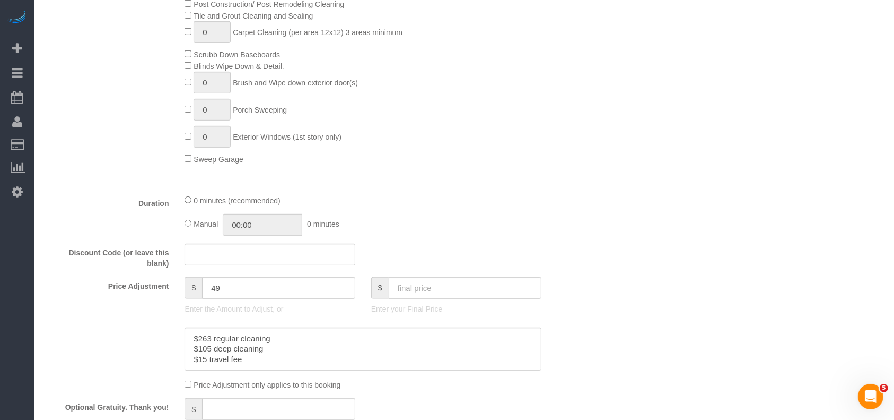
scroll to position [576, 0]
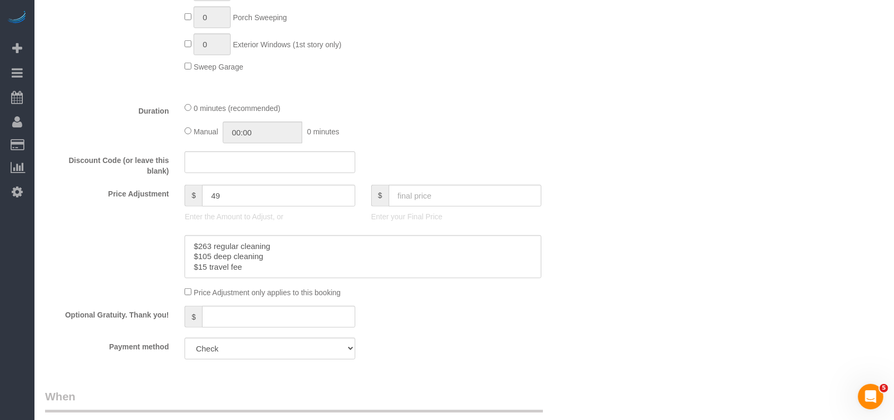
type textarea "The lockbox code is 7343."
drag, startPoint x: 258, startPoint y: 268, endPoint x: 115, endPoint y: 222, distance: 151.1
click at [115, 222] on sui-booking-price-adjustment "Price Adjustment $ 49 Enter the Amount to Adjust, or $ Enter your Final Price P…" at bounding box center [316, 242] width 543 height 114
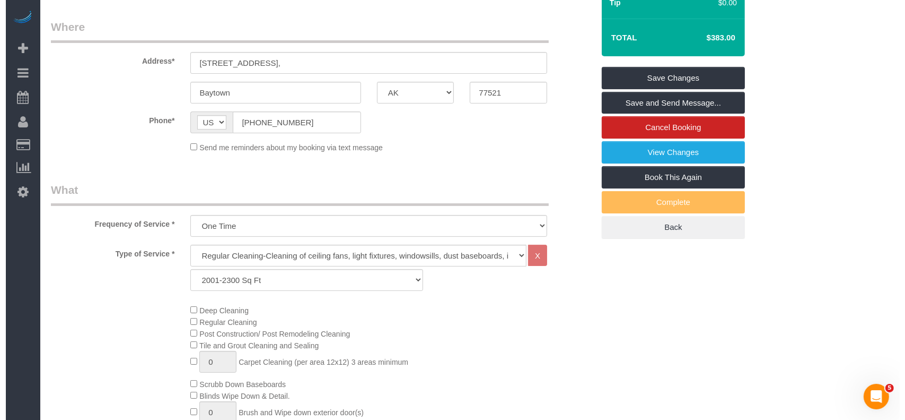
scroll to position [10, 0]
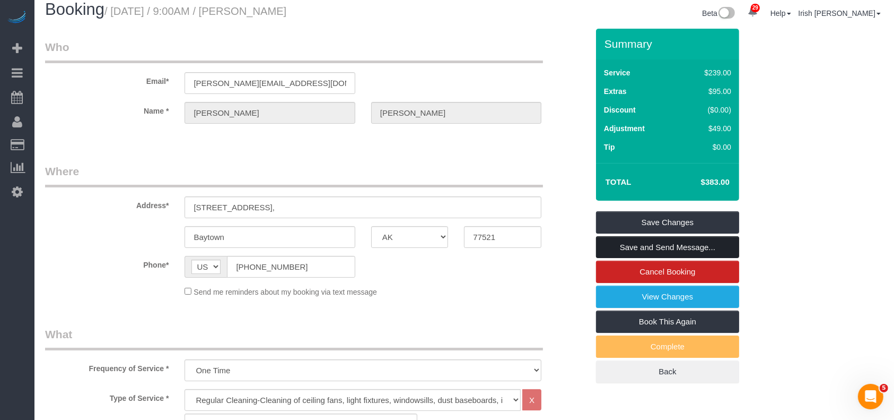
click at [714, 246] on link "Save and Send Message..." at bounding box center [667, 247] width 143 height 22
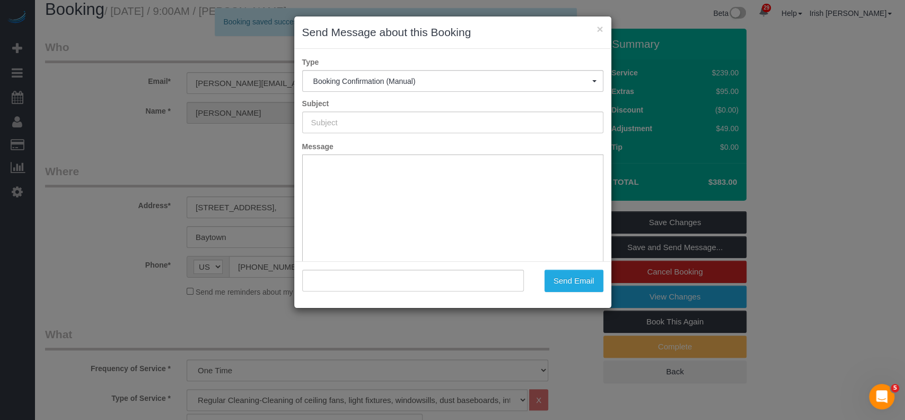
scroll to position [0, 0]
type input "Booking Confirmed!"
type input ""[PERSON_NAME]" <[PERSON_NAME][EMAIL_ADDRESS][DOMAIN_NAME]>"
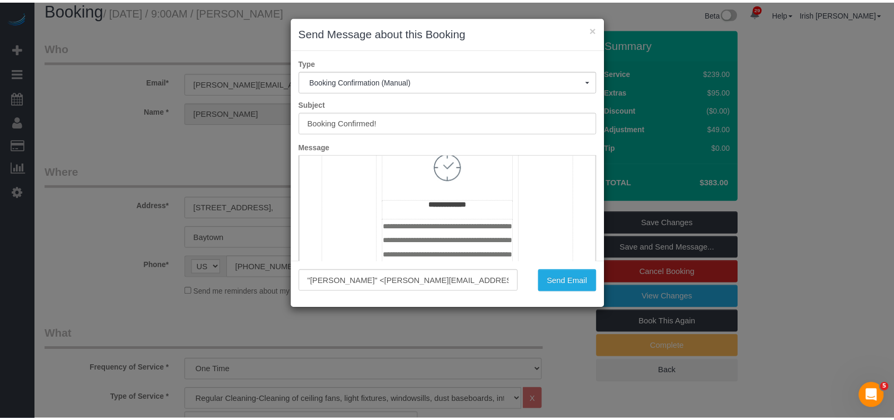
scroll to position [636, 0]
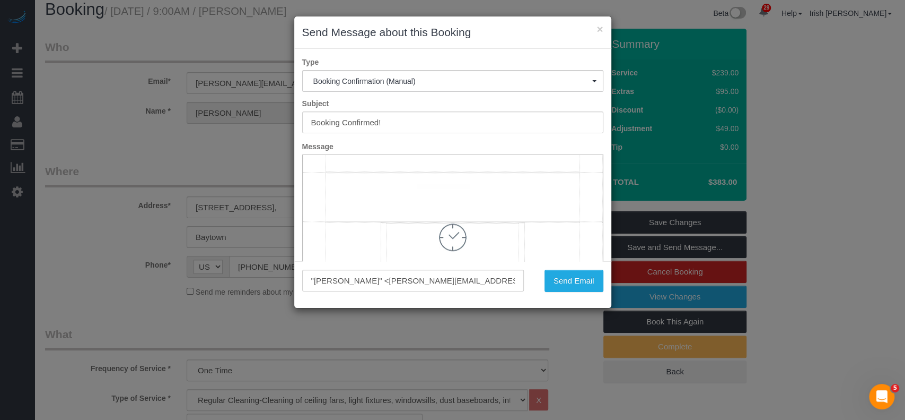
click at [441, 171] on td "**********" at bounding box center [453, 81] width 254 height 179
click at [565, 278] on button "Send Email" at bounding box center [574, 280] width 59 height 22
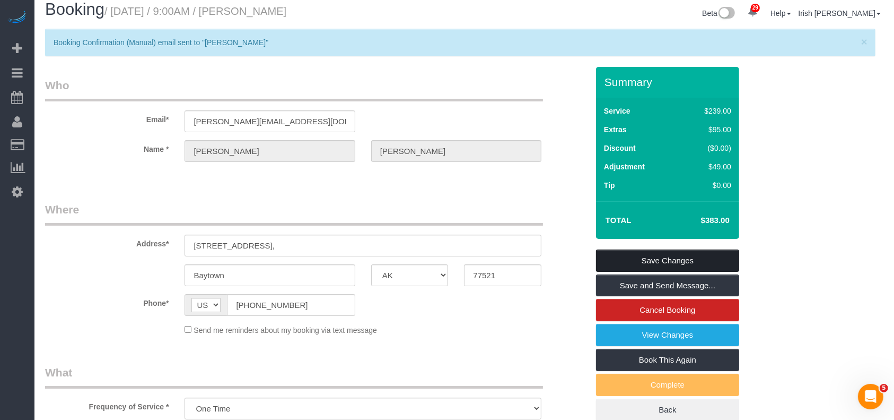
click at [666, 261] on link "Save Changes" at bounding box center [667, 260] width 143 height 22
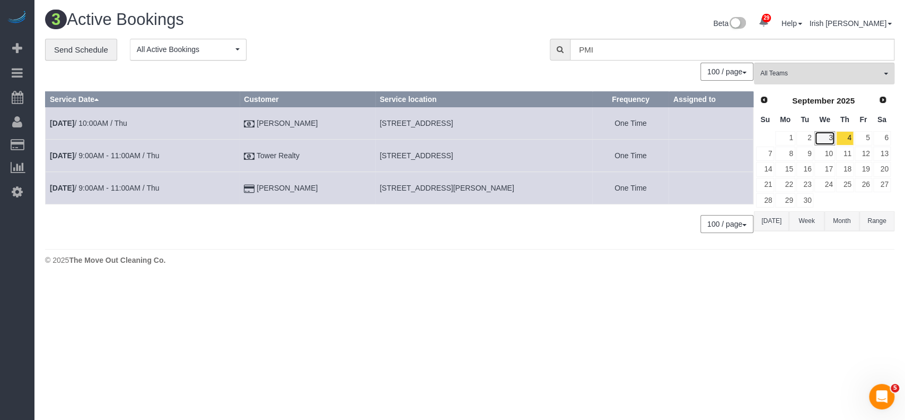
click at [823, 138] on link "3" at bounding box center [825, 138] width 20 height 14
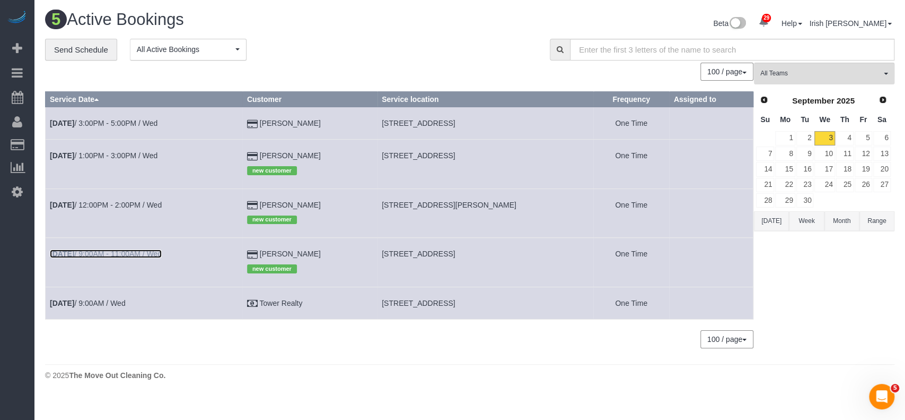
click at [132, 251] on link "[DATE] 9:00AM - 11:00AM / Wed" at bounding box center [106, 253] width 112 height 8
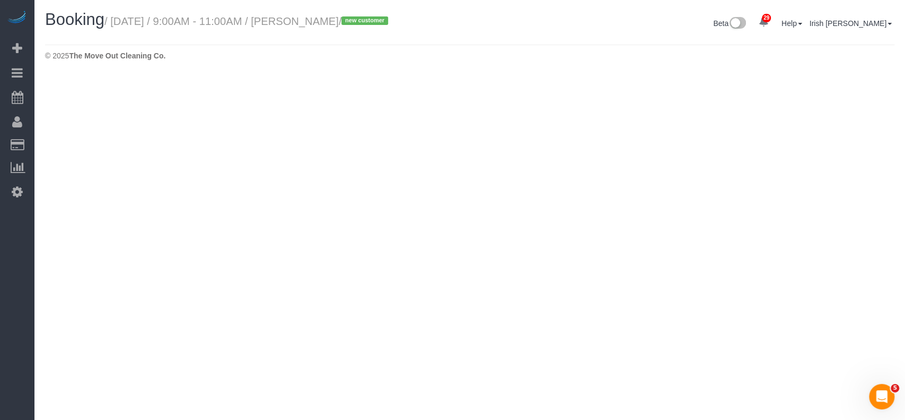
select select "[GEOGRAPHIC_DATA]"
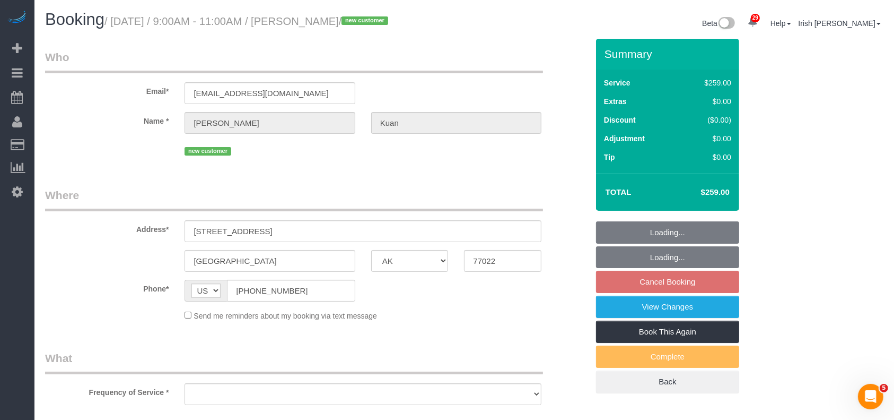
select select "object:28876"
select select "string:fspay-0923c2db-5f7b-4f02-a91b-b32eed5d2e7a"
select select "3"
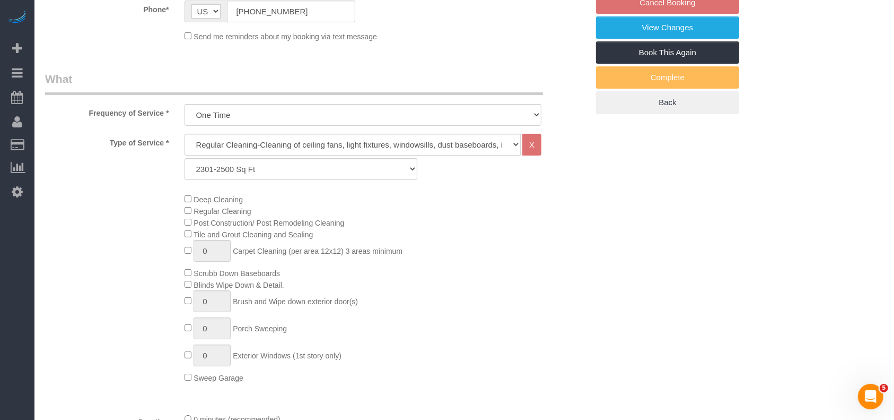
select select "object:28963"
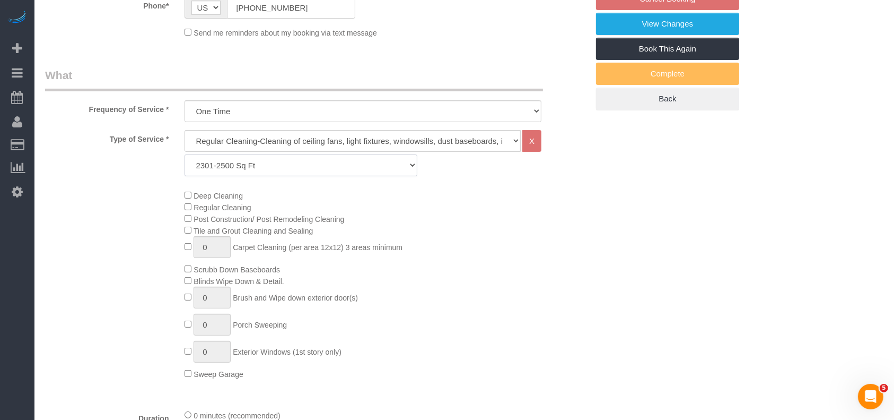
click at [289, 164] on select "Up to 1200 Sq Ft- [DATE]-[DATE] Sq Ft [DATE]-[DATE] Sq Ft [DATE]-[DATE] Sq Ft […" at bounding box center [301, 165] width 232 height 22
select select "64"
click at [185, 154] on select "Up to 1200 Sq Ft- [DATE]-[DATE] Sq Ft [DATE]-[DATE] Sq Ft [DATE]-[DATE] Sq Ft […" at bounding box center [301, 165] width 232 height 22
click at [516, 285] on div "Deep Cleaning Regular Cleaning Post Construction/ Post Remodeling Cleaning Tile…" at bounding box center [386, 284] width 419 height 190
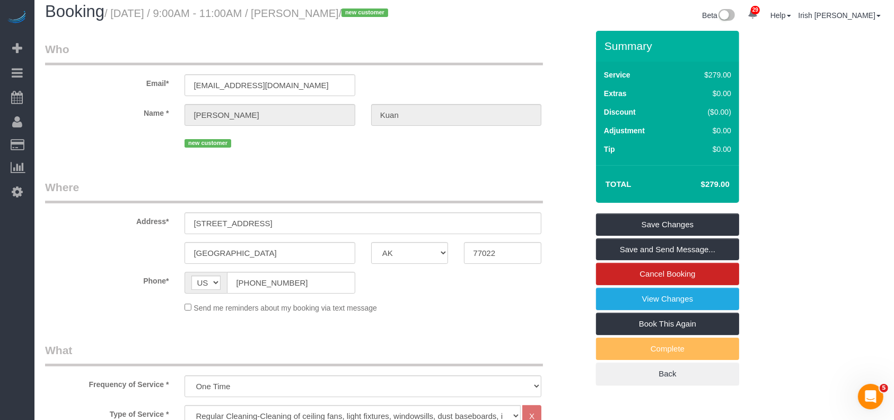
scroll to position [0, 0]
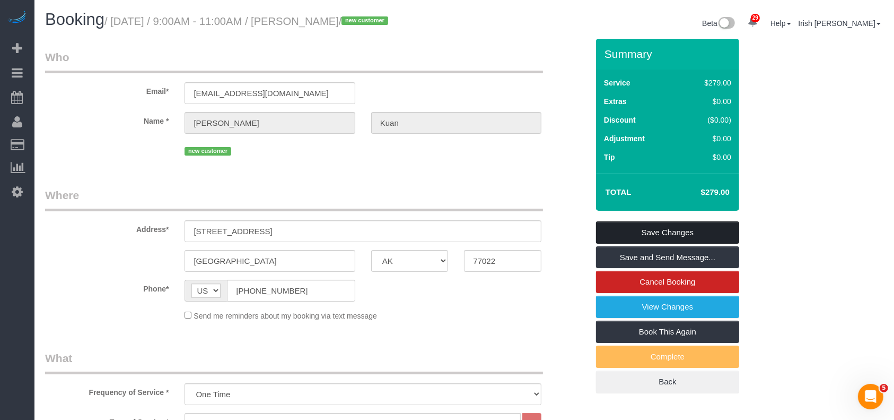
click at [658, 226] on link "Save Changes" at bounding box center [667, 232] width 143 height 22
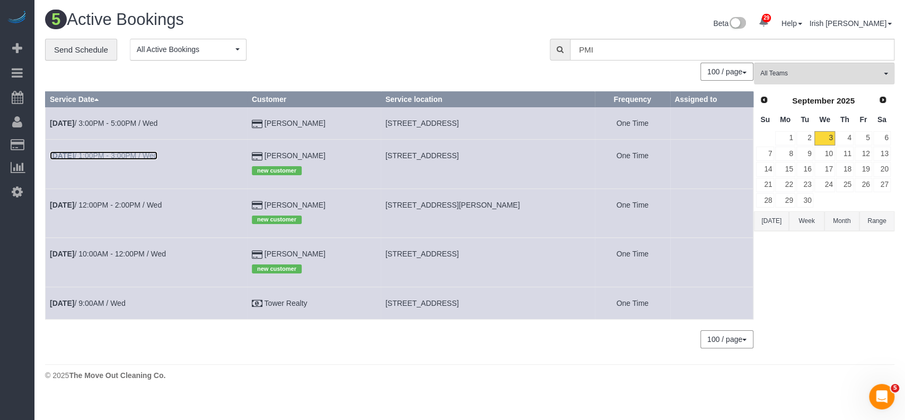
click at [140, 155] on link "[DATE] 1:00PM - 3:00PM / Wed" at bounding box center [104, 155] width 108 height 8
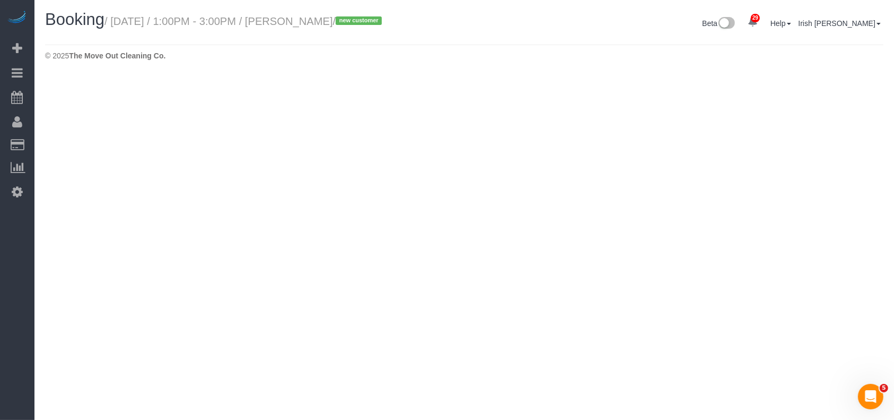
select select "[GEOGRAPHIC_DATA]"
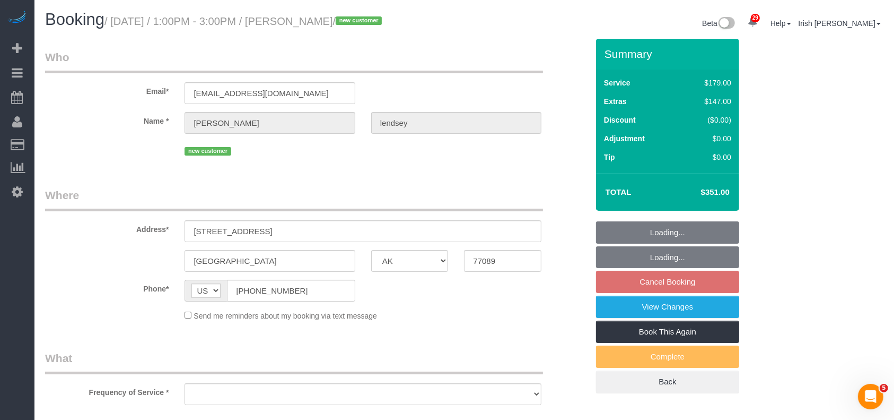
select select "string:fspay-6127a8f5-3143-4e5e-89cc-81f7b4360565"
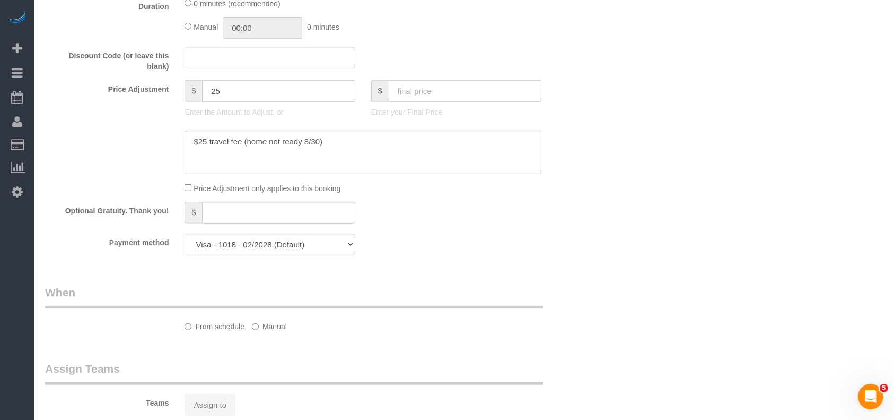
select select "object:29466"
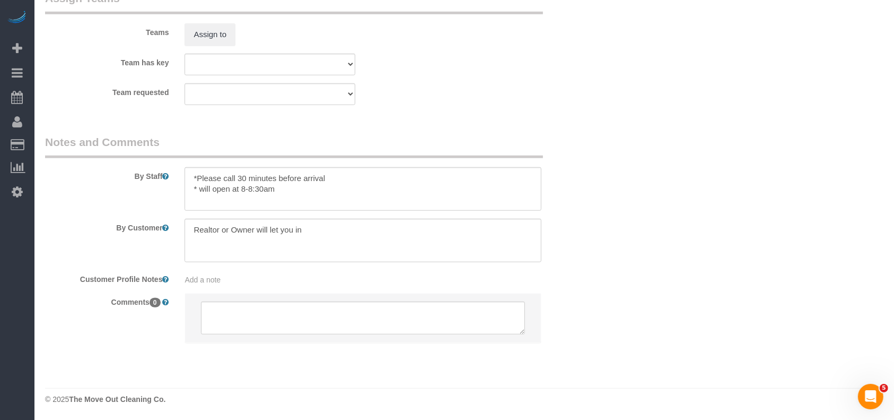
select select "3"
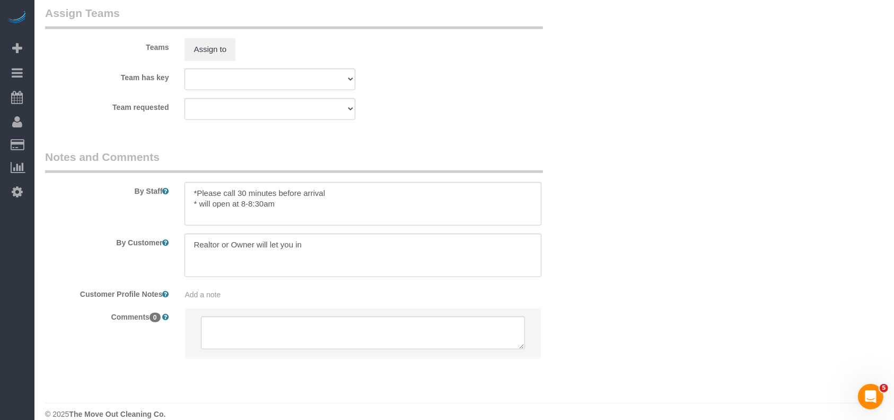
scroll to position [1156, 0]
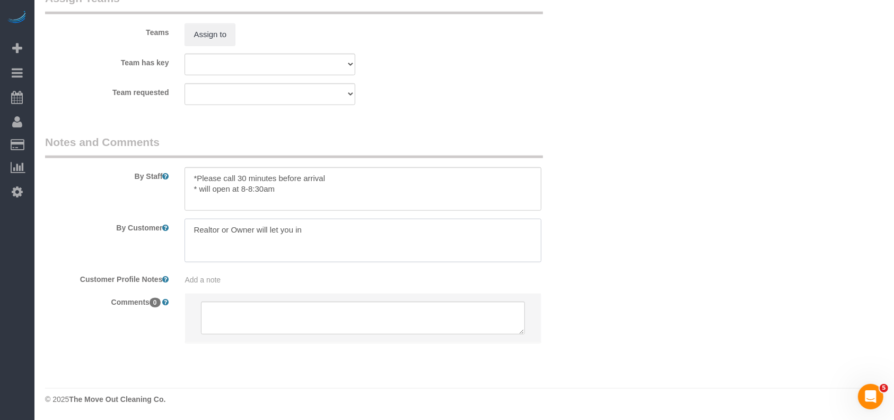
drag, startPoint x: 315, startPoint y: 233, endPoint x: 82, endPoint y: 223, distance: 233.6
click at [82, 223] on div "By Customer" at bounding box center [316, 240] width 559 height 43
paste textarea "to lock the door and please don't let anyone see the home"
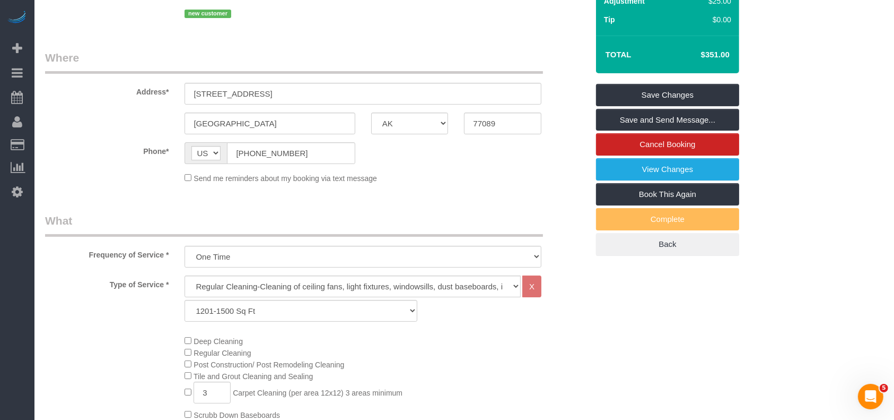
scroll to position [25, 0]
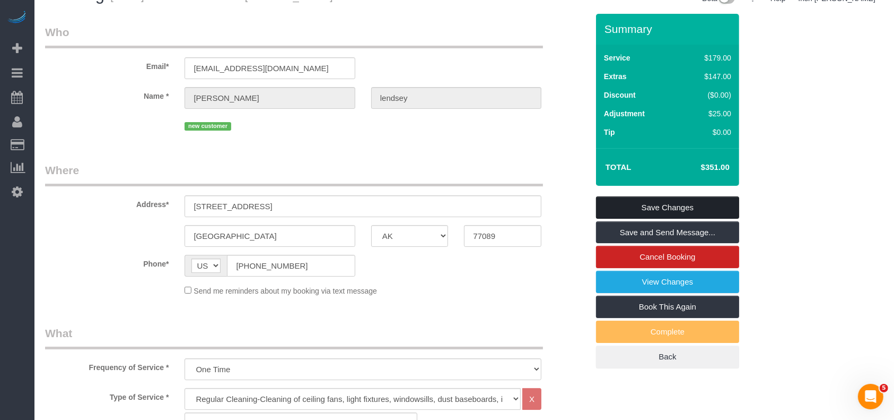
type textarea "to lock the door and please don't let anyone see the home"
click at [656, 204] on link "Save Changes" at bounding box center [667, 207] width 143 height 22
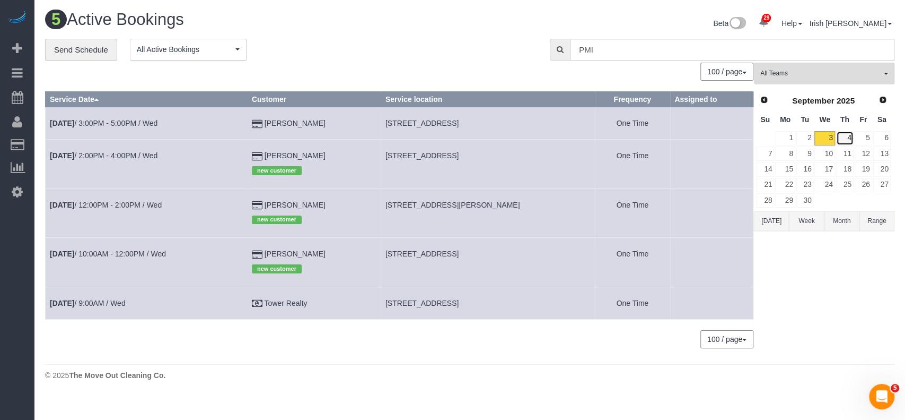
click at [848, 137] on link "4" at bounding box center [845, 138] width 18 height 14
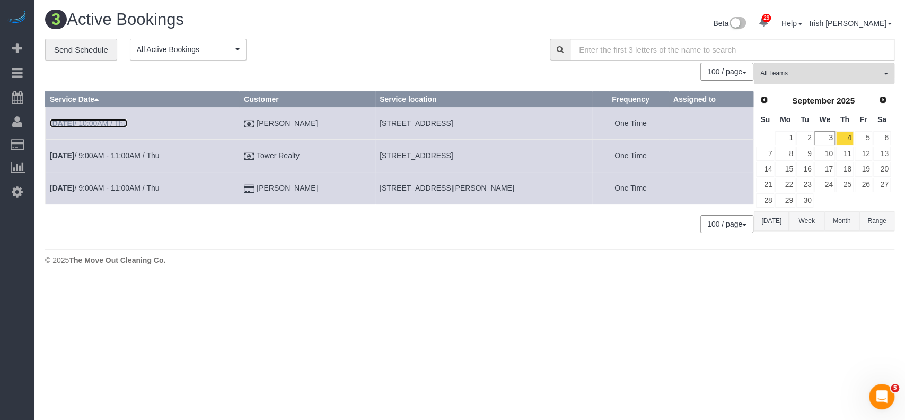
click at [82, 123] on link "[DATE] 10:00AM / Thu" at bounding box center [88, 123] width 77 height 8
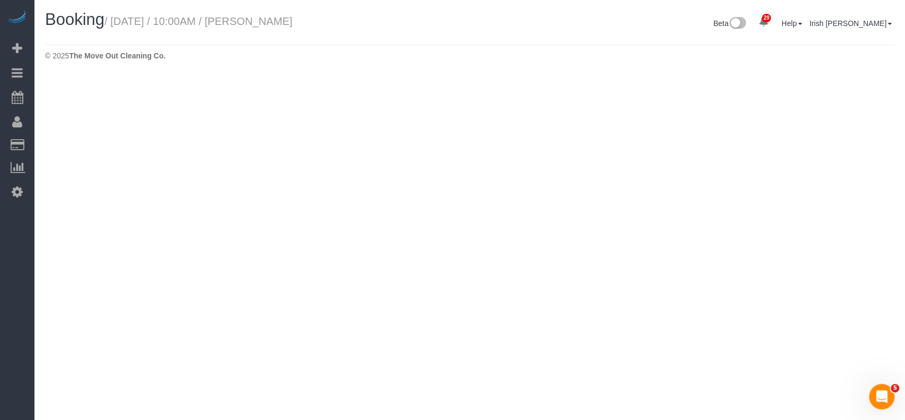
select select "[GEOGRAPHIC_DATA]"
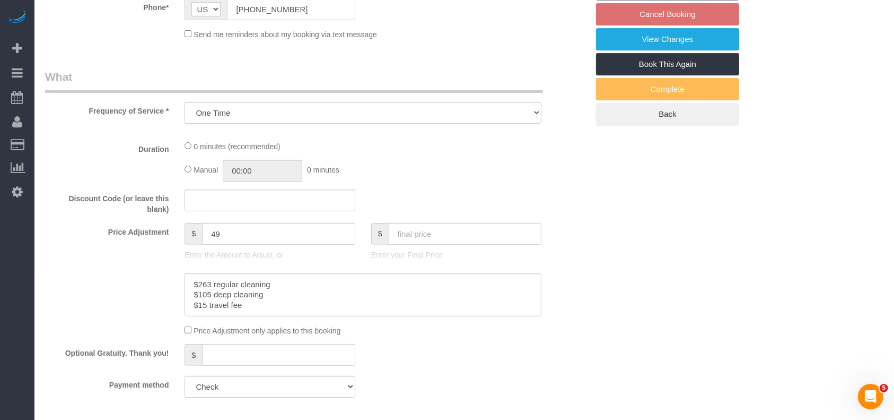
select select "object:30080"
select select "3"
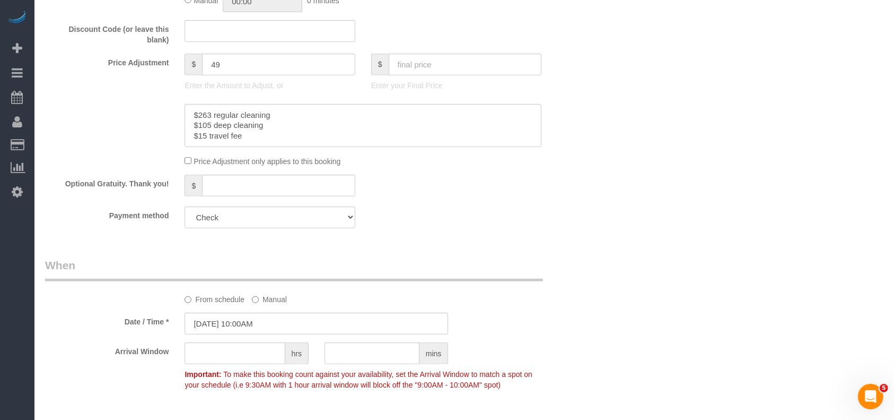
scroll to position [1061, 0]
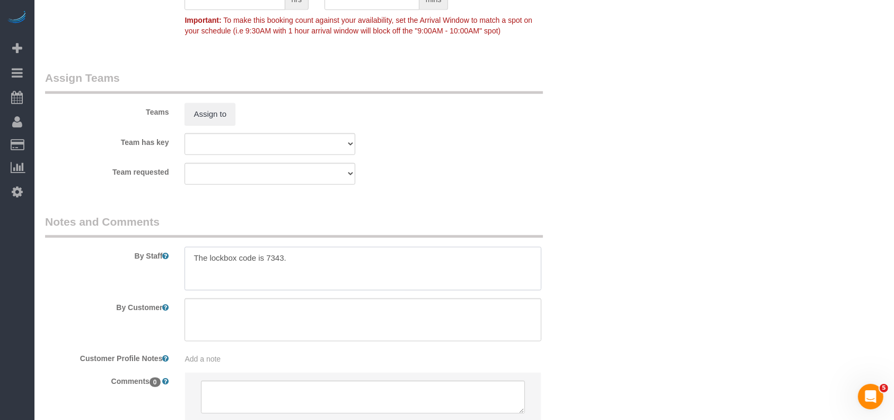
click at [314, 251] on textarea at bounding box center [363, 268] width 357 height 43
paste textarea "close all the blinds"
click at [423, 266] on textarea at bounding box center [363, 268] width 357 height 43
drag, startPoint x: 383, startPoint y: 261, endPoint x: 448, endPoint y: 252, distance: 65.3
click at [383, 261] on textarea at bounding box center [363, 268] width 357 height 43
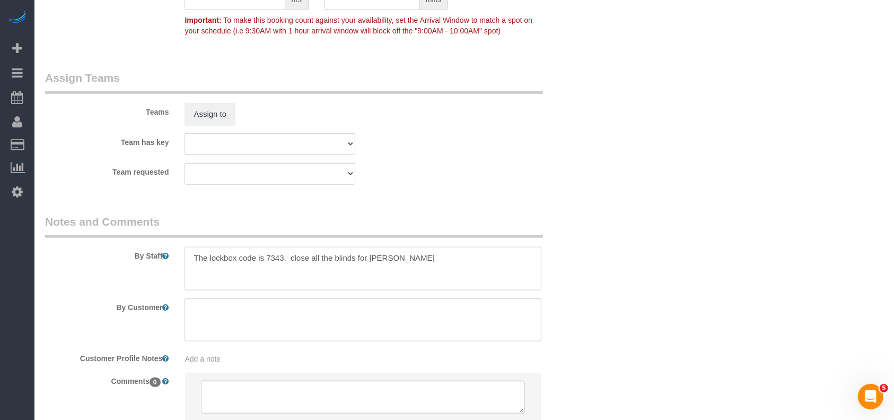
paste textarea "'"
click at [186, 259] on textarea at bounding box center [363, 268] width 357 height 43
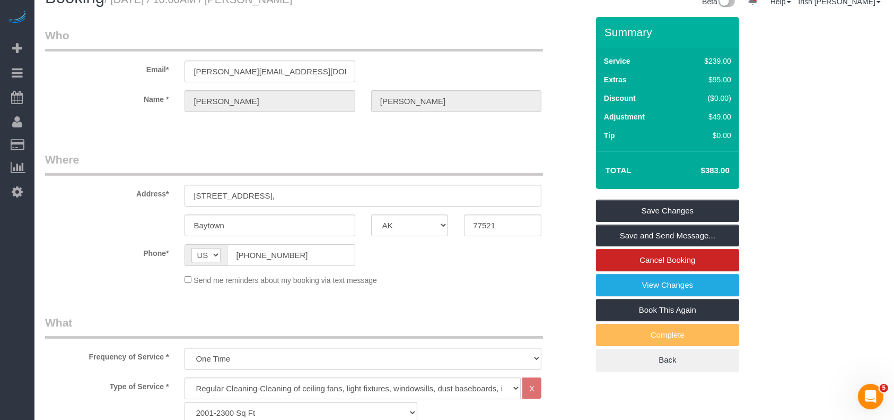
scroll to position [0, 0]
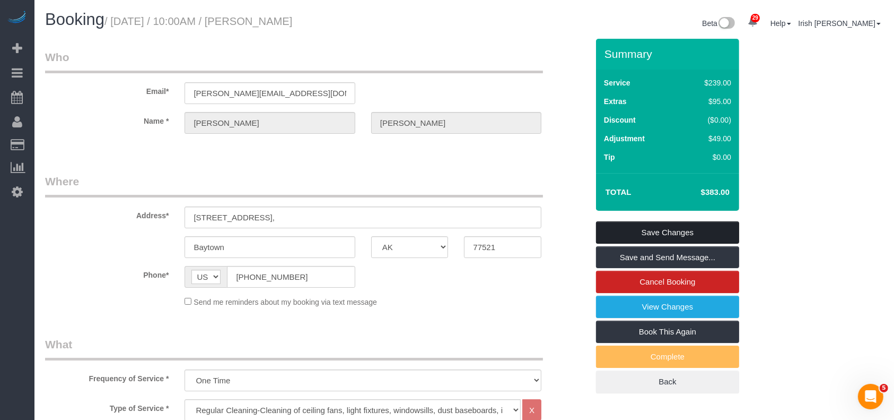
type textarea "* The lockbox code is 7343. close all the blinds for [PERSON_NAME]'s"
click at [664, 228] on link "Save Changes" at bounding box center [667, 232] width 143 height 22
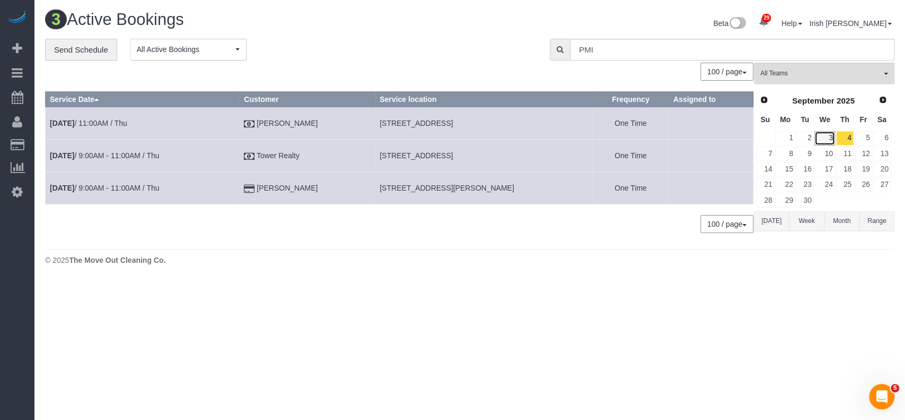
click at [829, 133] on link "3" at bounding box center [825, 138] width 20 height 14
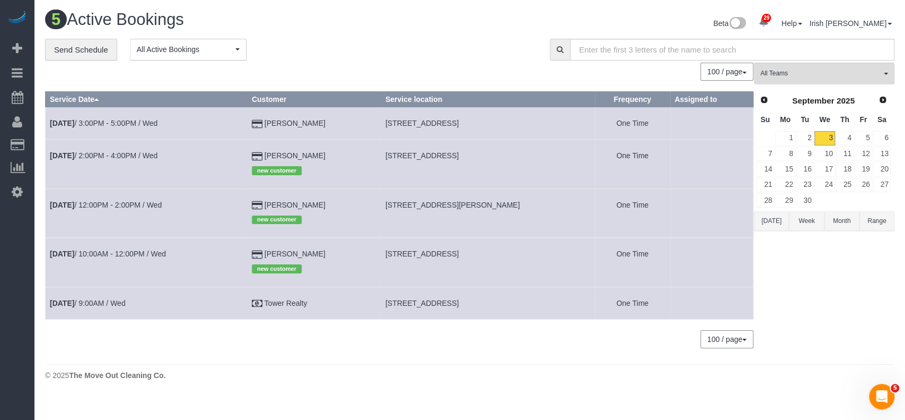
drag, startPoint x: 337, startPoint y: 117, endPoint x: 255, endPoint y: 119, distance: 81.7
click at [255, 119] on td "[PERSON_NAME]" at bounding box center [314, 123] width 134 height 32
copy td "[PERSON_NAME]"
click at [101, 122] on link "[DATE] 3:00PM - 5:00PM / Wed" at bounding box center [104, 123] width 108 height 8
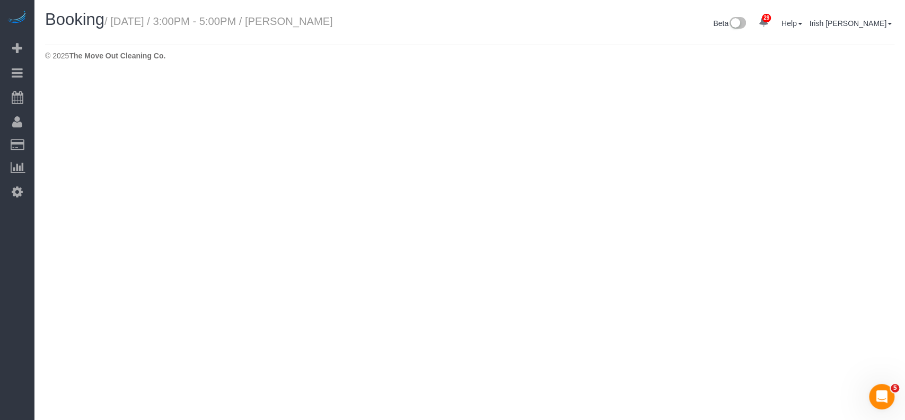
select select "[GEOGRAPHIC_DATA]"
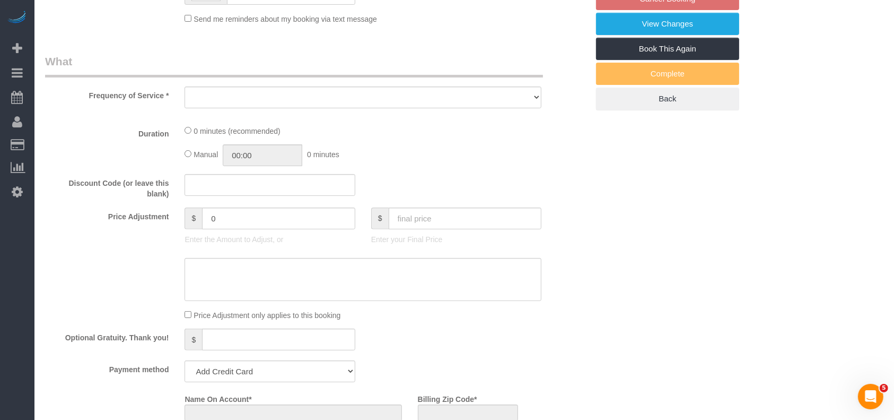
select select "object:30593"
select select "string:fspay-d2ff4b42-4623-44f7-b64d-f1808453b140"
select select "spot135"
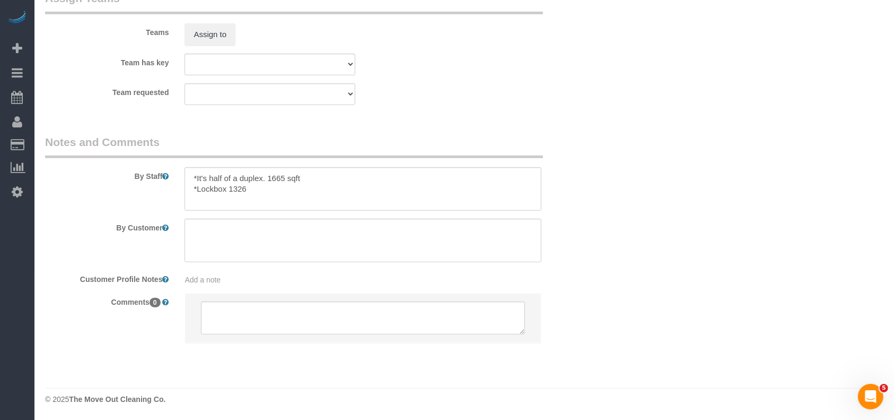
select select "3"
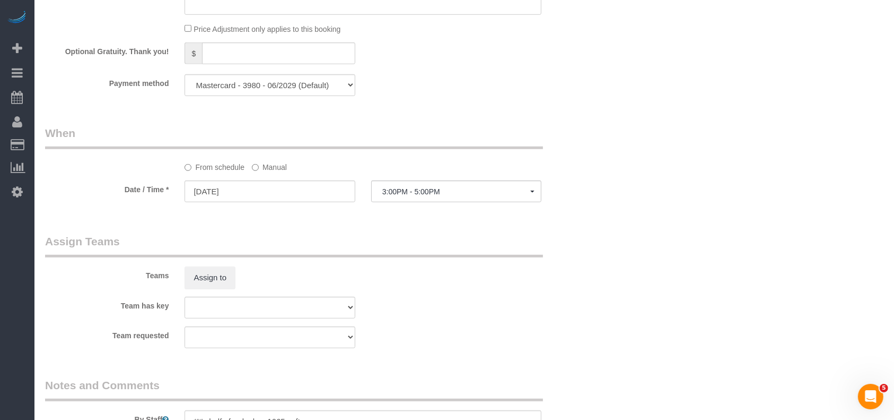
select select "object:30671"
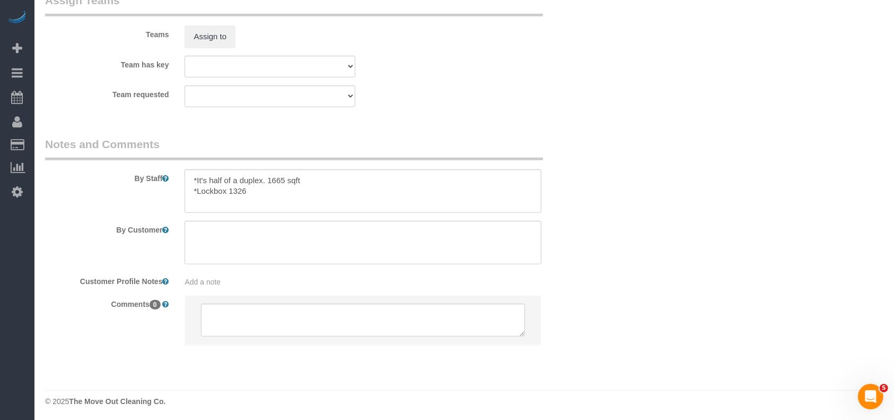
scroll to position [1084, 0]
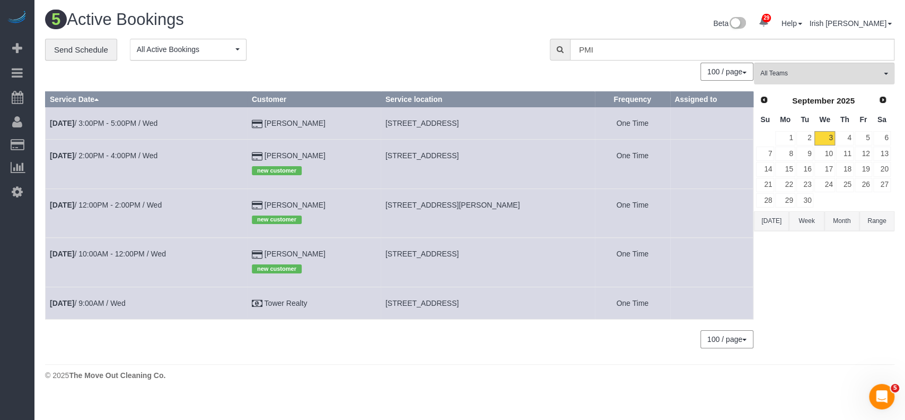
drag, startPoint x: 333, startPoint y: 202, endPoint x: 235, endPoint y: 196, distance: 98.3
click at [233, 198] on tr "[DATE] 12:00PM - 2:00PM / Wed [PERSON_NAME] new customer [STREET_ADDRESS][PERSO…" at bounding box center [400, 212] width 708 height 49
copy tr "[PERSON_NAME]"
click at [147, 204] on link "[DATE] 12:00PM - 2:00PM / Wed" at bounding box center [106, 204] width 112 height 8
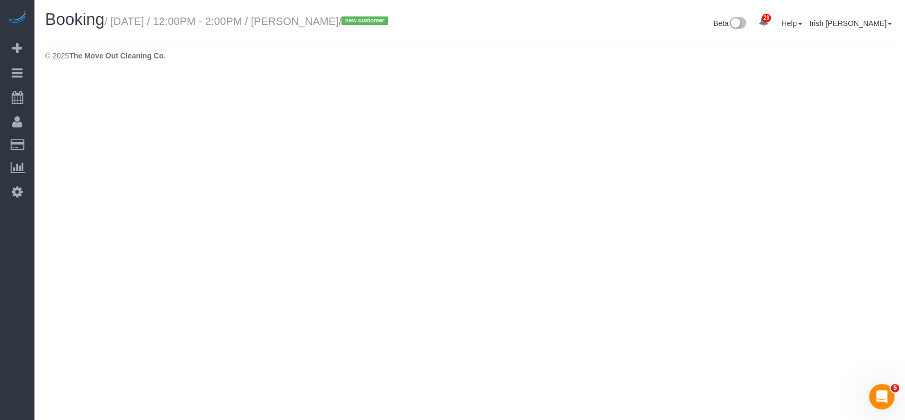
select select "[GEOGRAPHIC_DATA]"
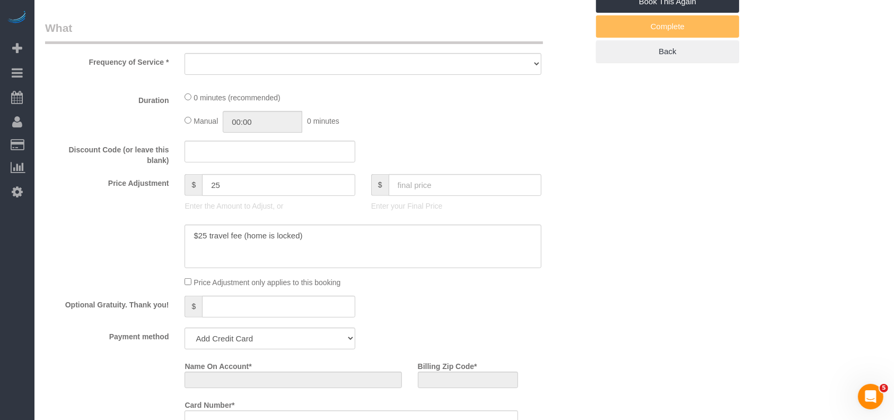
select select "object:31132"
select select "string:fspay-ee0500f6-1864-4bcf-b754-c17281913f2b"
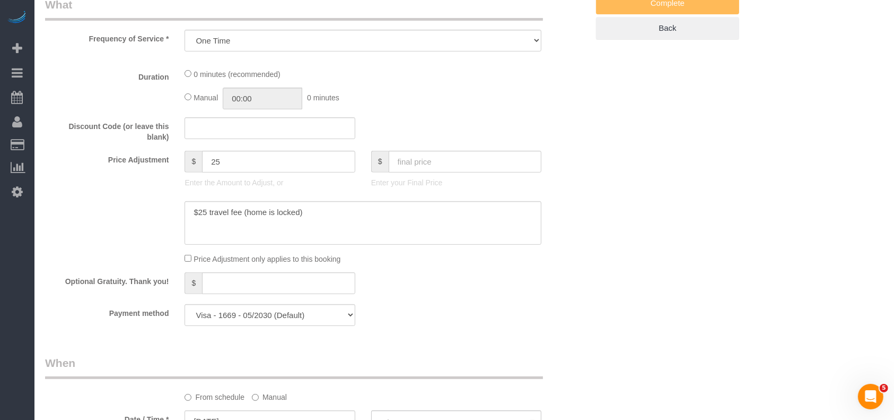
select select "object:31207"
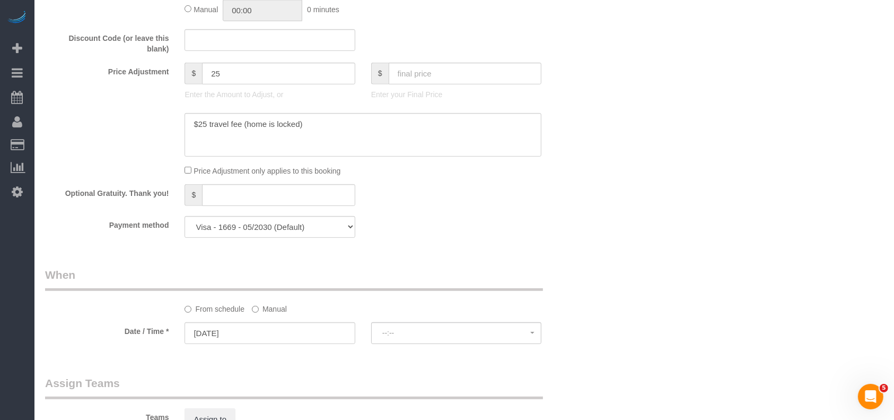
select select "spot158"
select select "3"
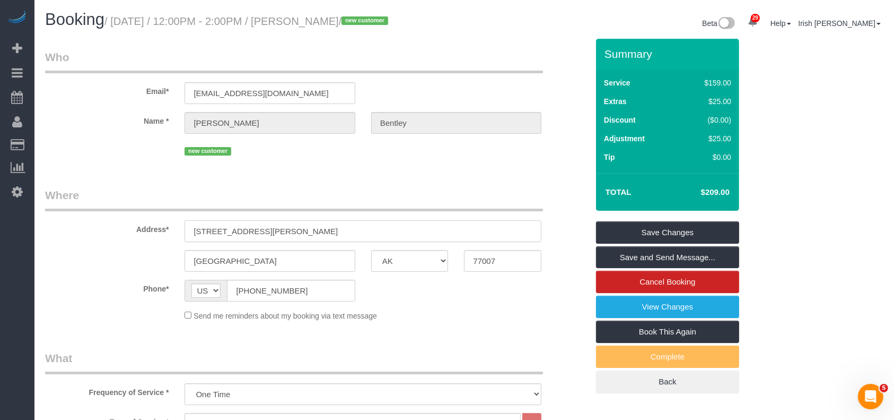
drag, startPoint x: 144, startPoint y: 231, endPoint x: 130, endPoint y: 235, distance: 14.3
click at [132, 232] on div "Address* [STREET_ADDRESS][PERSON_NAME]" at bounding box center [316, 214] width 559 height 55
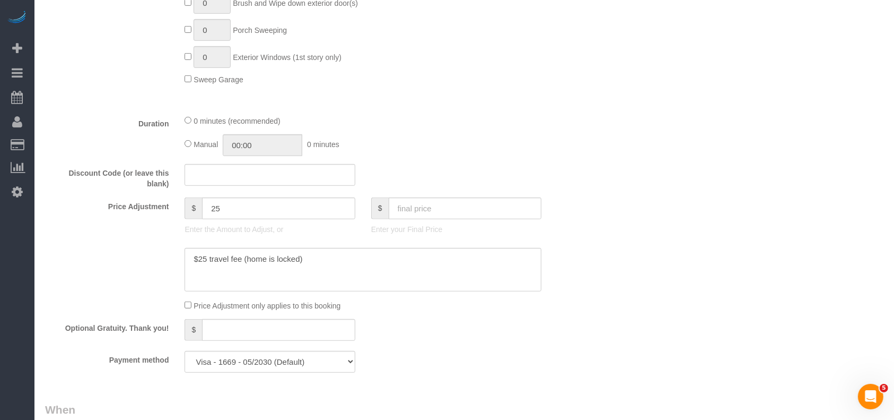
scroll to position [919, 0]
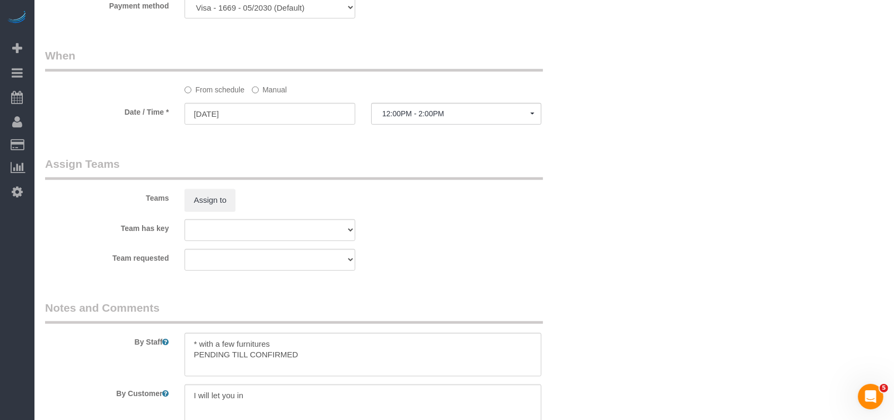
click at [262, 91] on label "Manual" at bounding box center [269, 88] width 35 height 14
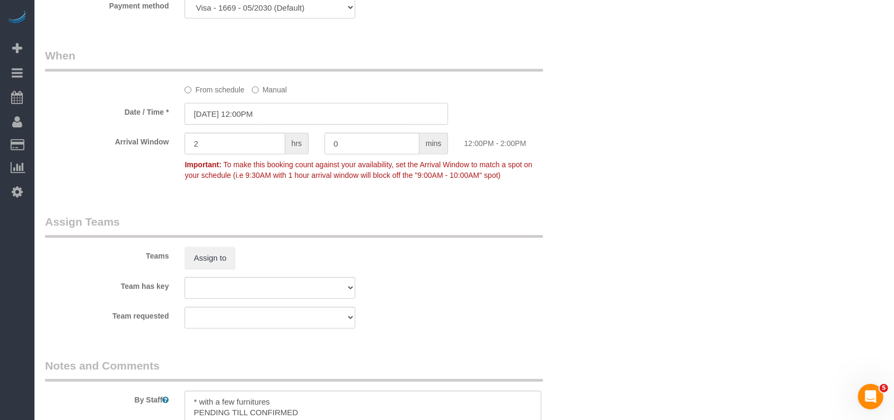
click at [249, 118] on input "[DATE] 12:00PM" at bounding box center [317, 114] width 264 height 22
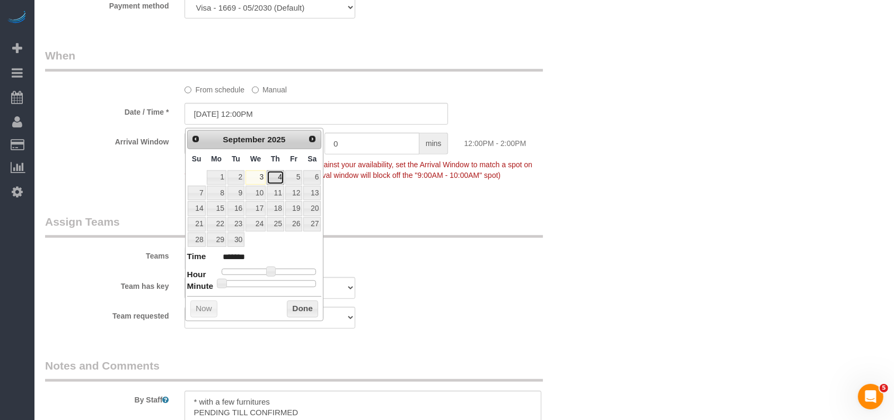
click at [273, 176] on link "4" at bounding box center [276, 177] width 18 height 14
type input "[DATE] 12:00PM"
click at [291, 295] on div "Prev Next [DATE] Su Mo Tu We Th Fr Sa 1 2 3 4 5 6 7 8 9 10 11 12 13 14 15 16 17…" at bounding box center [254, 224] width 139 height 193
drag, startPoint x: 296, startPoint y: 303, endPoint x: 455, endPoint y: 336, distance: 161.9
click at [297, 303] on button "Done" at bounding box center [302, 308] width 31 height 17
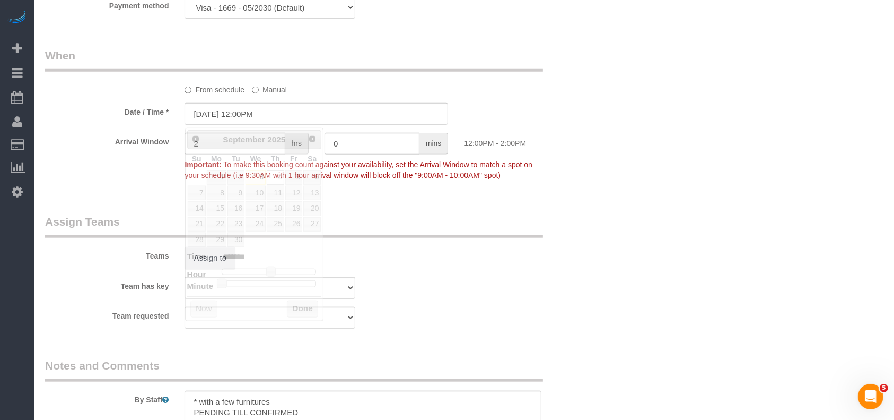
click at [479, 336] on fieldset "Assign Teams Teams Assign to Team has key Test team Team requested Test team" at bounding box center [316, 275] width 543 height 123
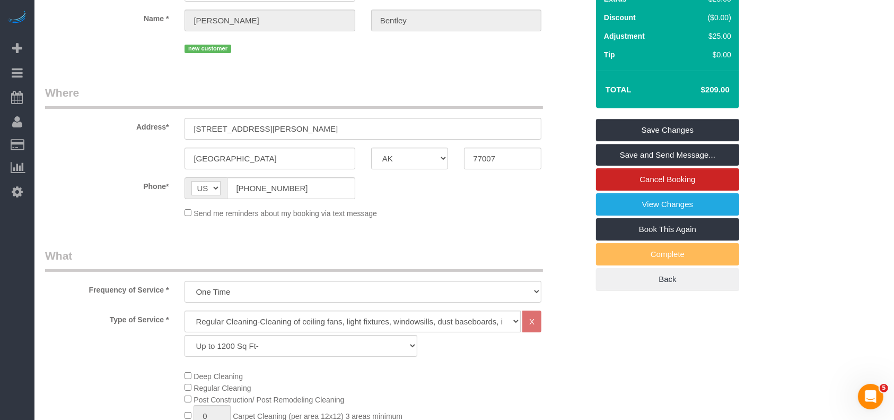
scroll to position [0, 0]
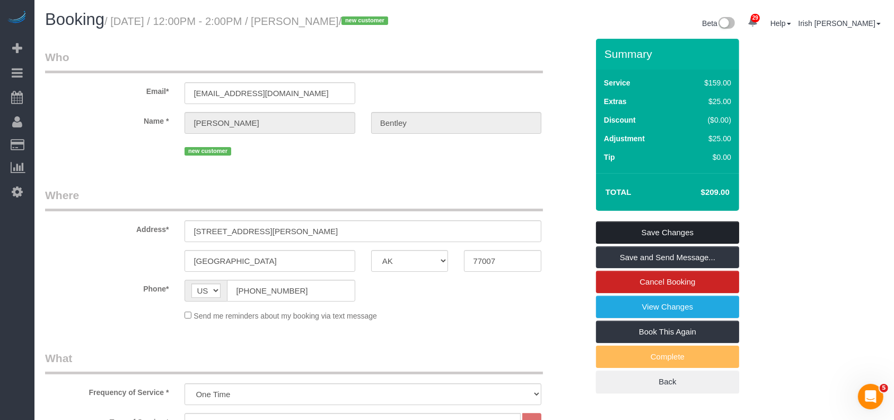
click at [636, 226] on link "Save Changes" at bounding box center [667, 232] width 143 height 22
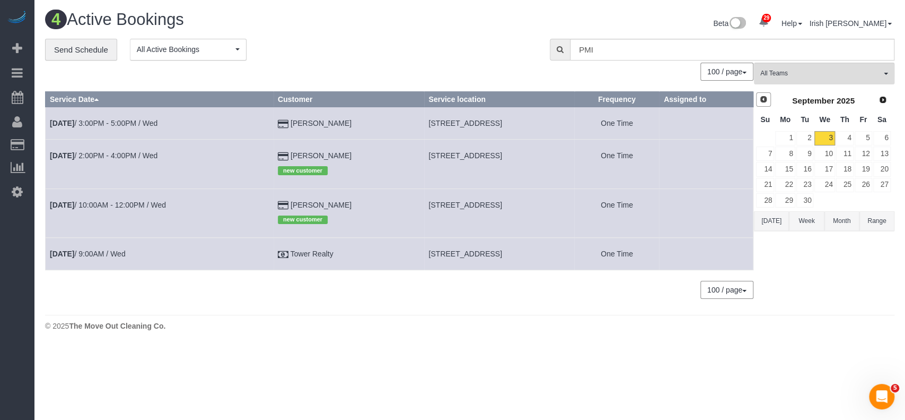
click at [763, 99] on span "Prev" at bounding box center [764, 99] width 8 height 8
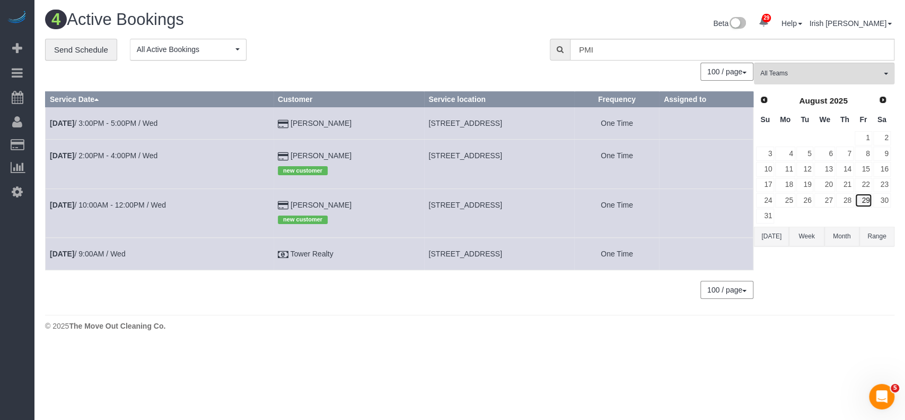
click at [866, 200] on link "29" at bounding box center [864, 200] width 18 height 14
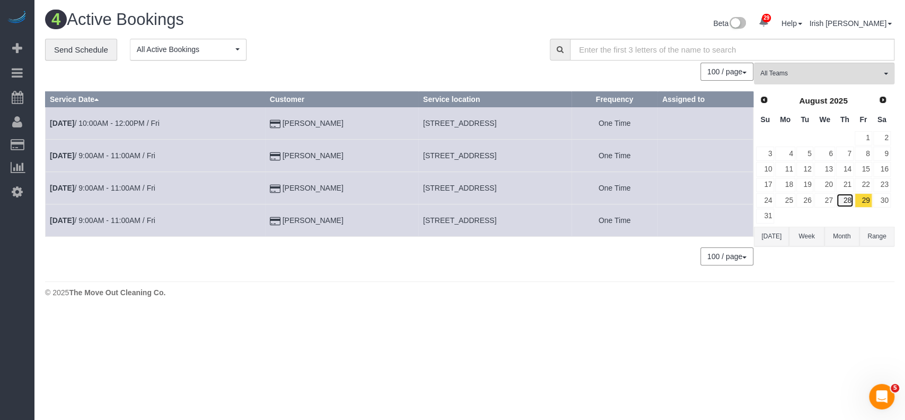
click at [843, 197] on link "28" at bounding box center [845, 200] width 18 height 14
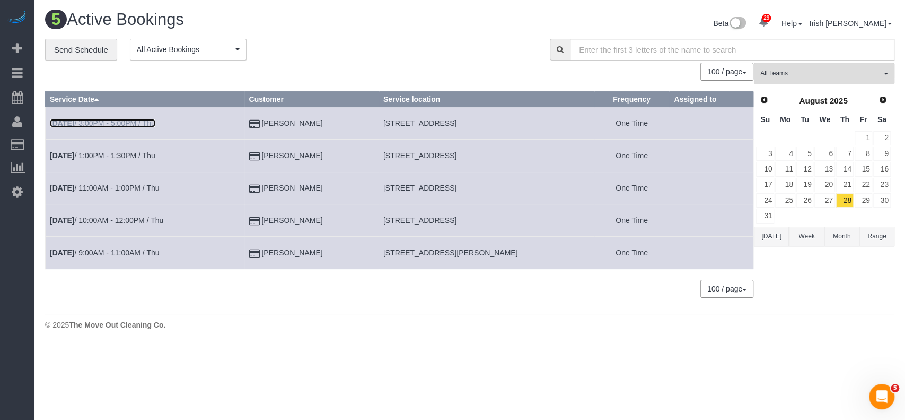
click at [112, 123] on link "[DATE] 3:00PM - 5:00PM / Thu" at bounding box center [103, 123] width 106 height 8
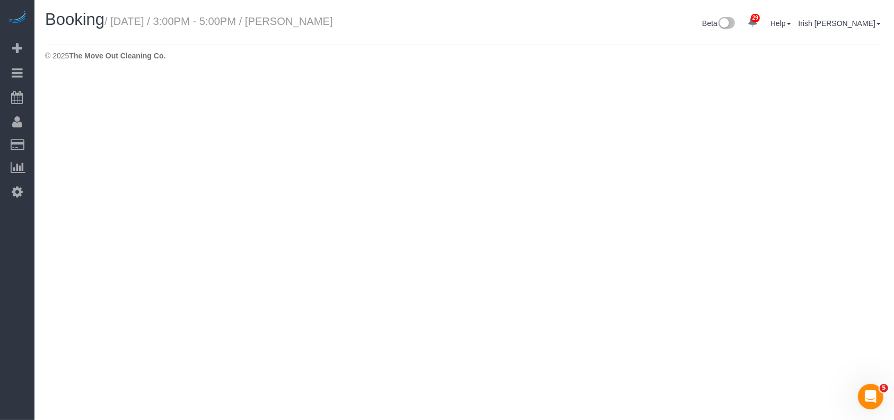
select select "[GEOGRAPHIC_DATA]"
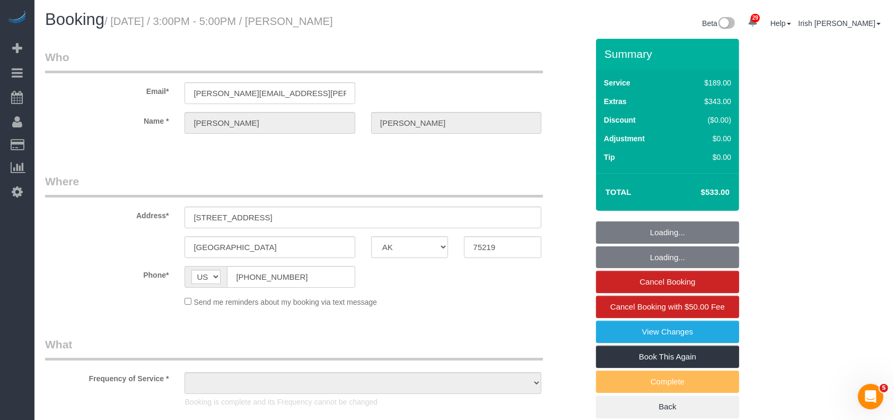
select select "string:fspay-ab5faaaf-e832-45ad-87c7-448cbb2e28f3"
select select "spot181"
select select "object:31775"
select select "3"
select select "object:31848"
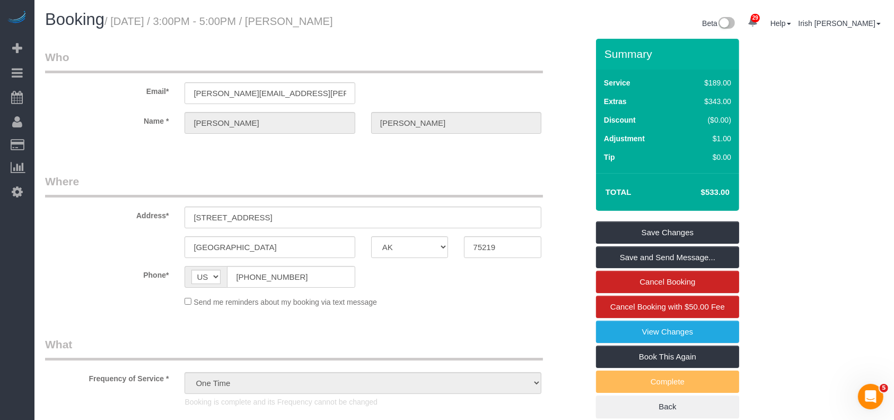
drag, startPoint x: 700, startPoint y: 191, endPoint x: 719, endPoint y: 192, distance: 19.1
click at [719, 192] on h4 "$533.00" at bounding box center [699, 192] width 60 height 9
copy h4 "$533"
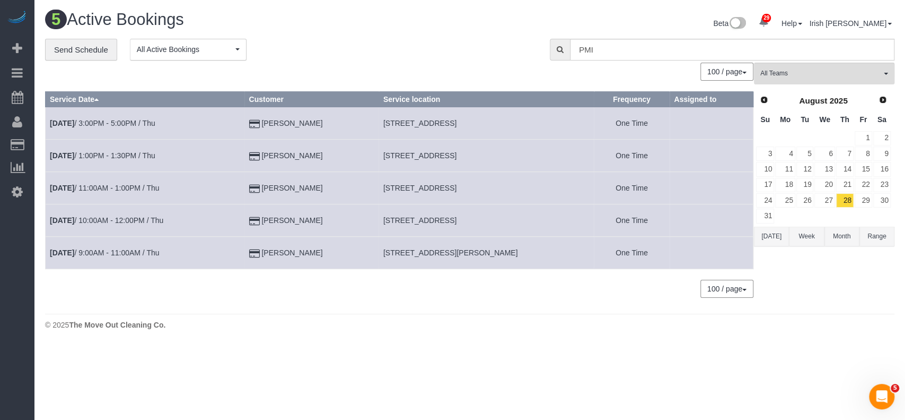
click at [772, 231] on button "[DATE]" at bounding box center [771, 236] width 35 height 20
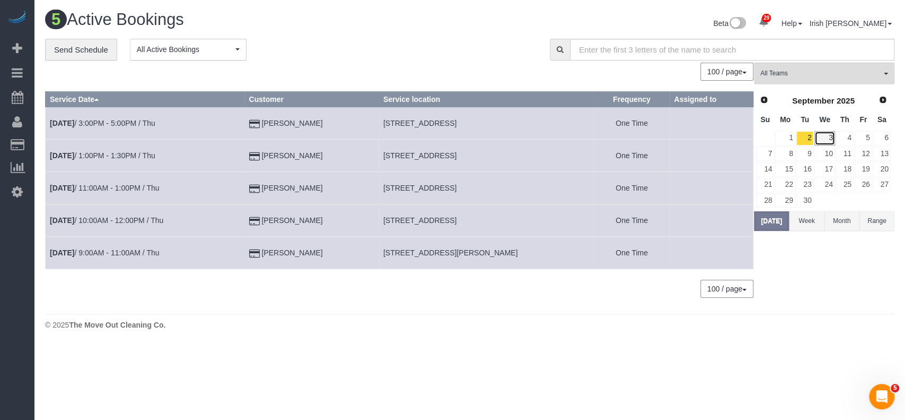
click at [828, 136] on link "3" at bounding box center [825, 138] width 20 height 14
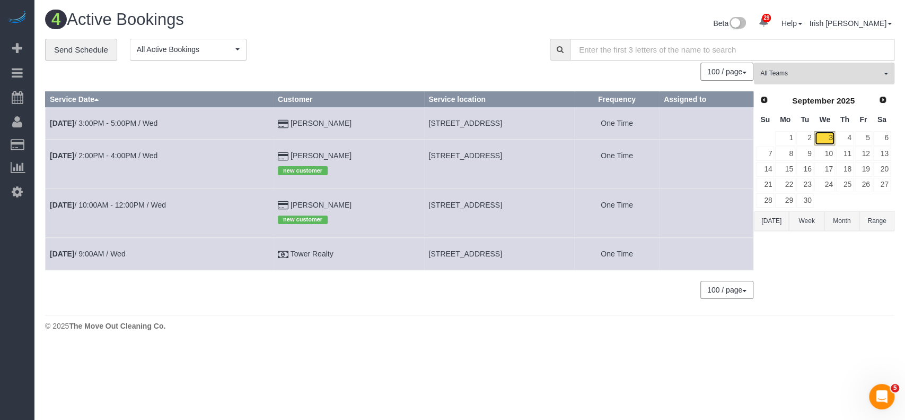
click at [825, 137] on link "3" at bounding box center [825, 138] width 20 height 14
click at [126, 116] on td "[DATE] 3:00PM - 5:00PM / Wed" at bounding box center [160, 123] width 228 height 32
click at [129, 125] on link "[DATE] 3:00PM - 5:00PM / Wed" at bounding box center [104, 123] width 108 height 8
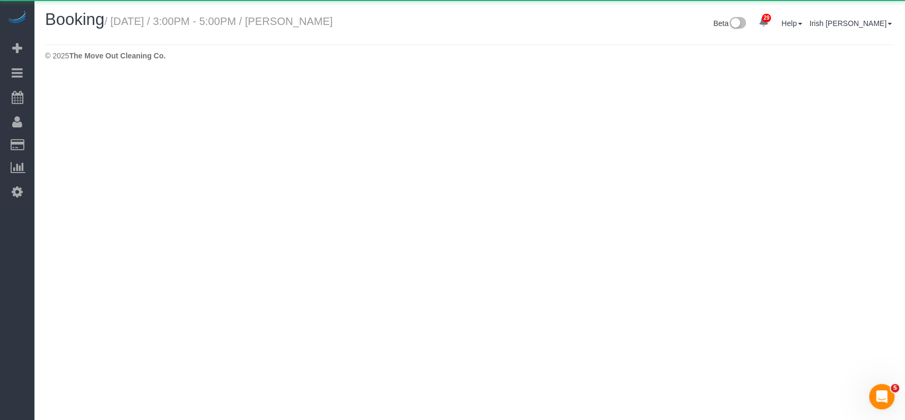
select select "[GEOGRAPHIC_DATA]"
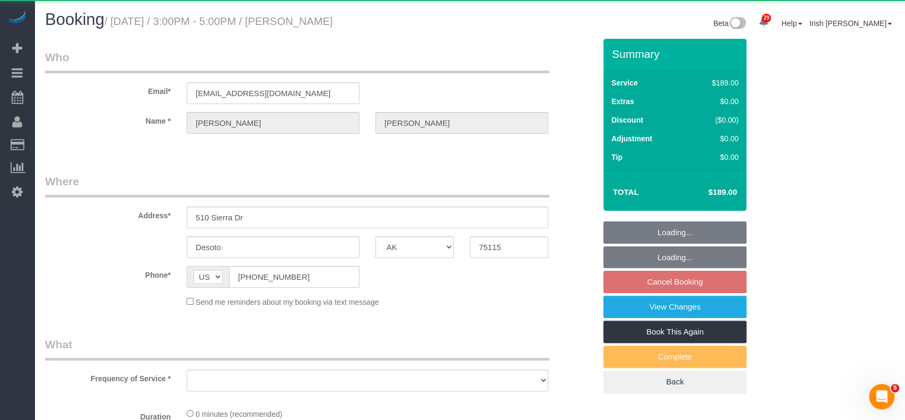
select select "object:32401"
select select "string:fspay-d2ff4b42-4623-44f7-b64d-f1808453b140"
select select "3"
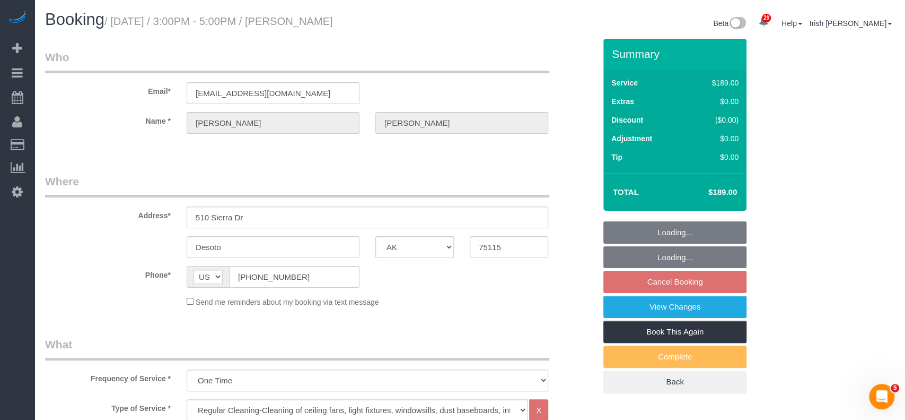
select select "object:32479"
select select "spot190"
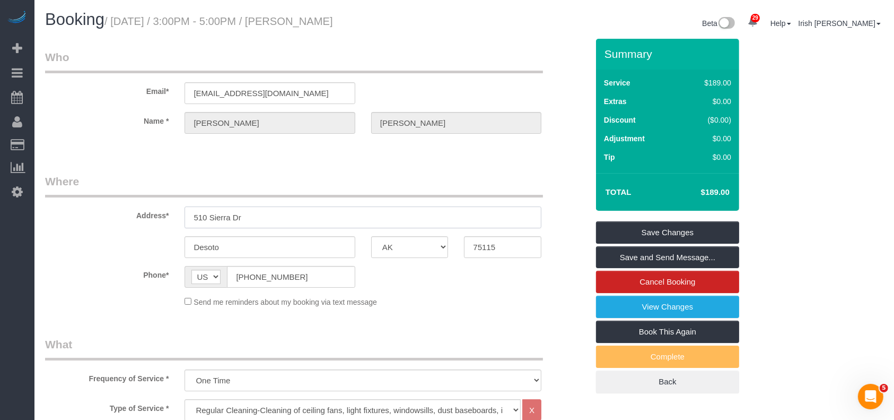
drag, startPoint x: 194, startPoint y: 216, endPoint x: 158, endPoint y: 221, distance: 36.9
click at [158, 221] on div "Address* [GEOGRAPHIC_DATA]" at bounding box center [316, 200] width 559 height 55
paste input "08"
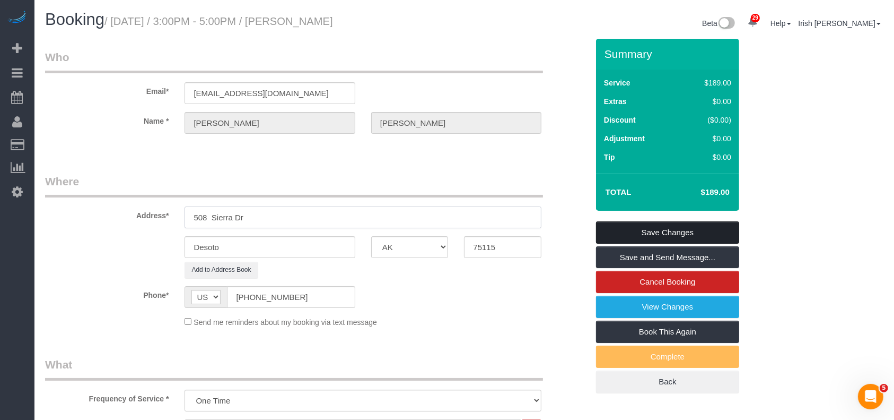
type input "508 Sierra Dr"
click at [624, 229] on link "Save Changes" at bounding box center [667, 232] width 143 height 22
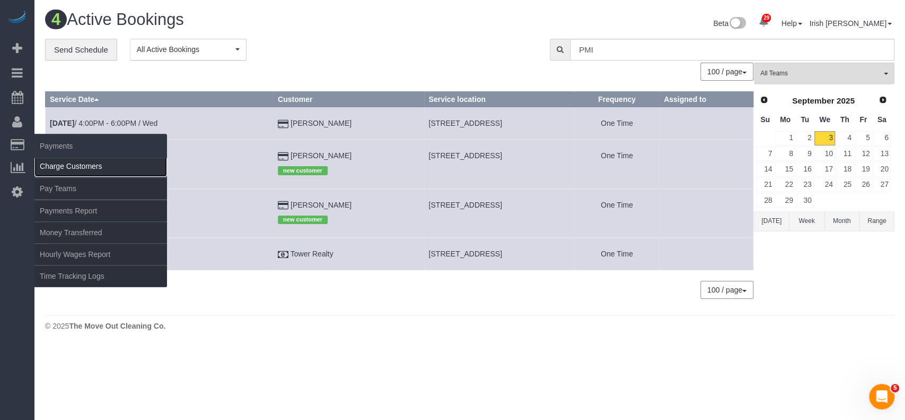
click at [59, 164] on link "Charge Customers" at bounding box center [100, 165] width 133 height 21
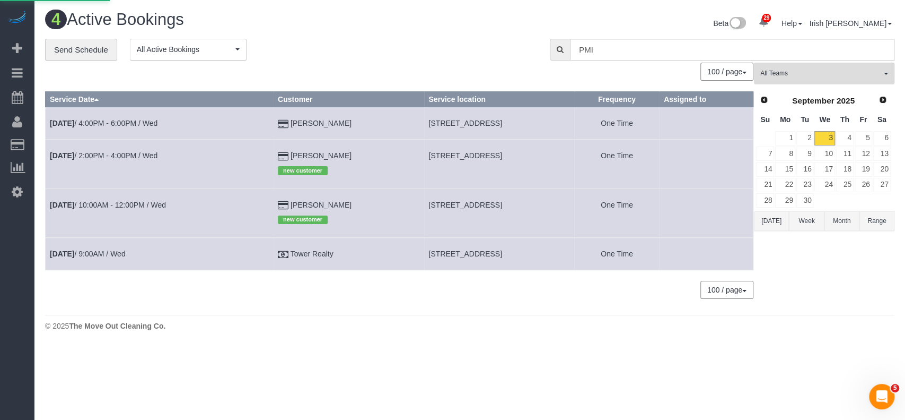
select select
